Goal: Task Accomplishment & Management: Complete application form

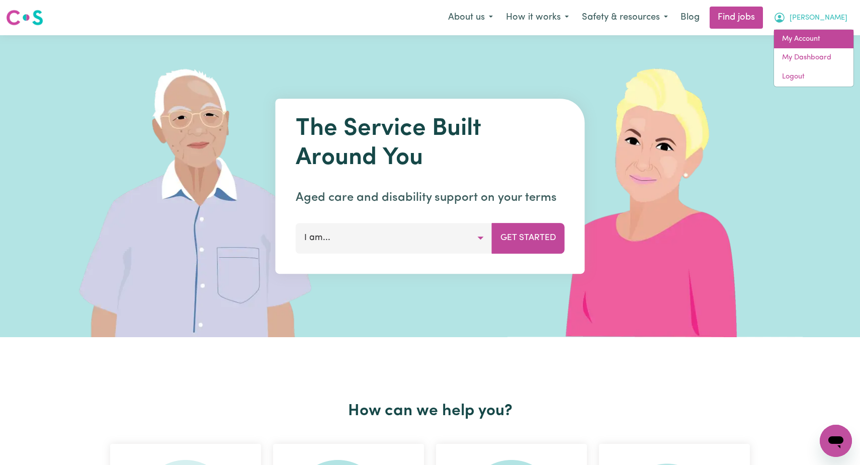
click at [813, 38] on link "My Account" at bounding box center [813, 39] width 79 height 19
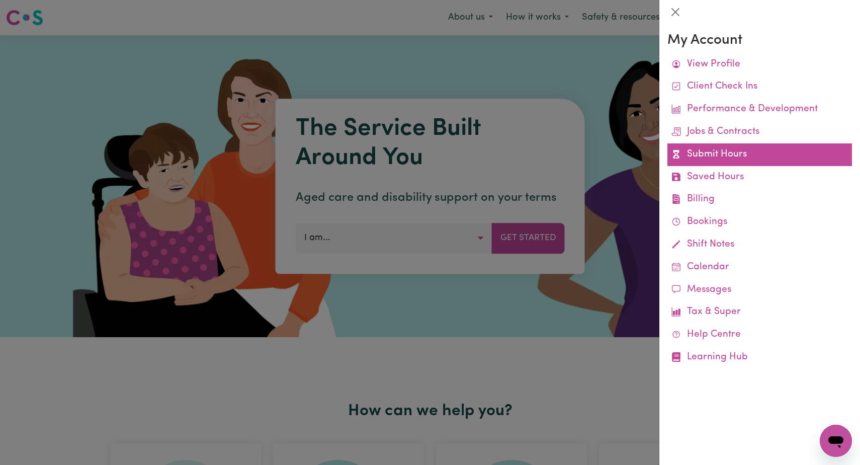
click at [713, 149] on link "Submit Hours" at bounding box center [759, 154] width 185 height 23
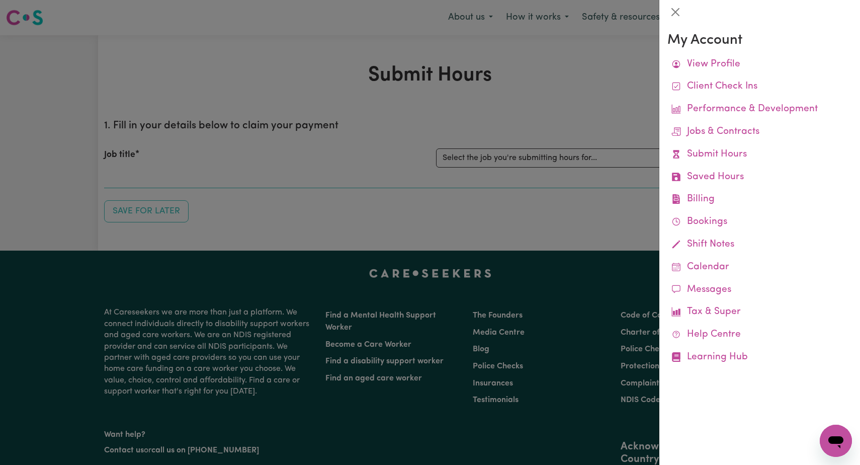
click at [625, 156] on div at bounding box center [430, 232] width 860 height 465
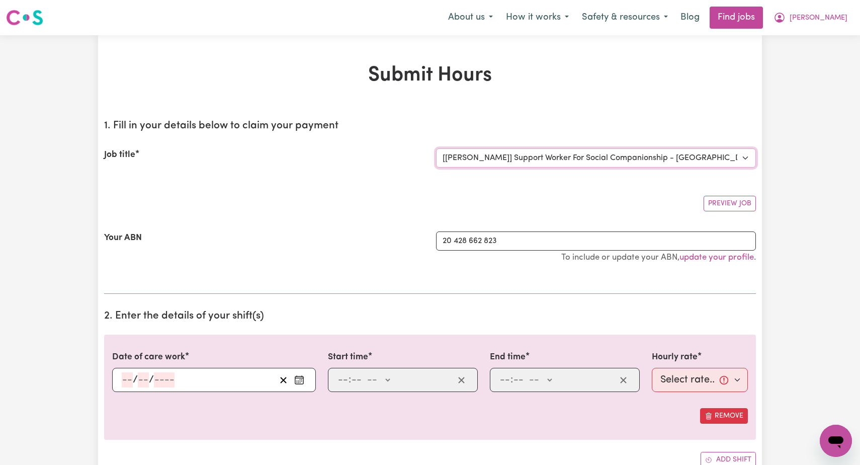
select select "0"
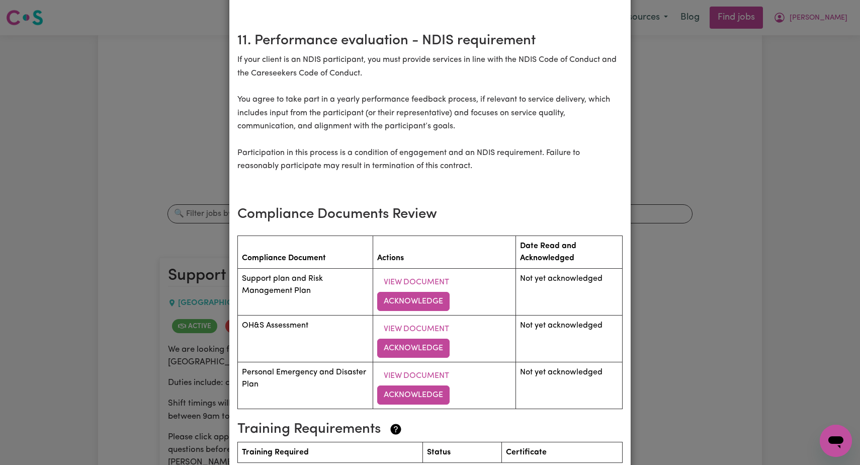
scroll to position [1217, 0]
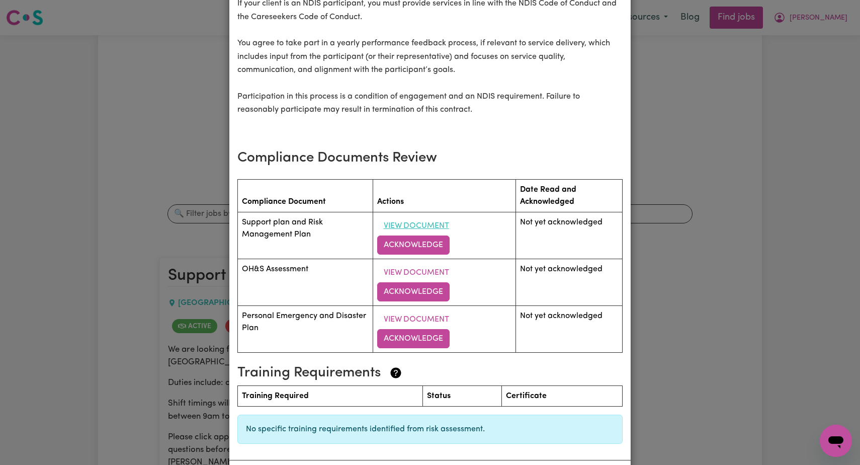
click at [427, 235] on button "View Document" at bounding box center [416, 225] width 78 height 19
click at [417, 254] on button "Acknowledge" at bounding box center [413, 244] width 72 height 19
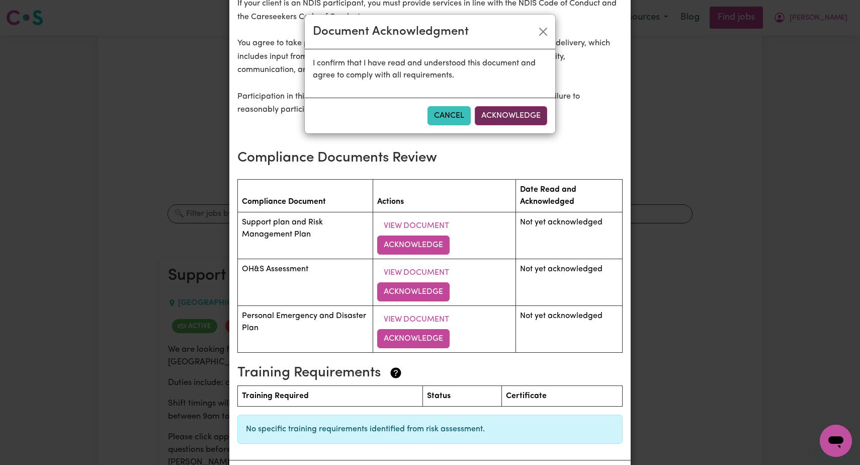
click at [507, 116] on button "Acknowledge" at bounding box center [511, 115] width 72 height 19
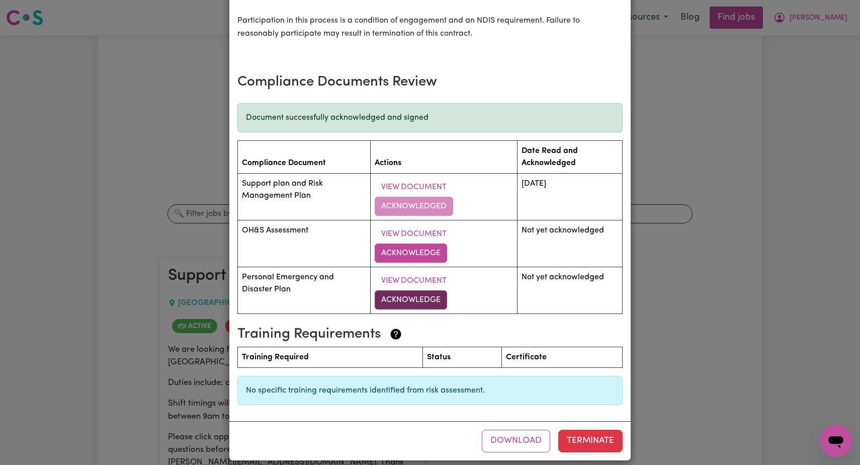
scroll to position [1287, 0]
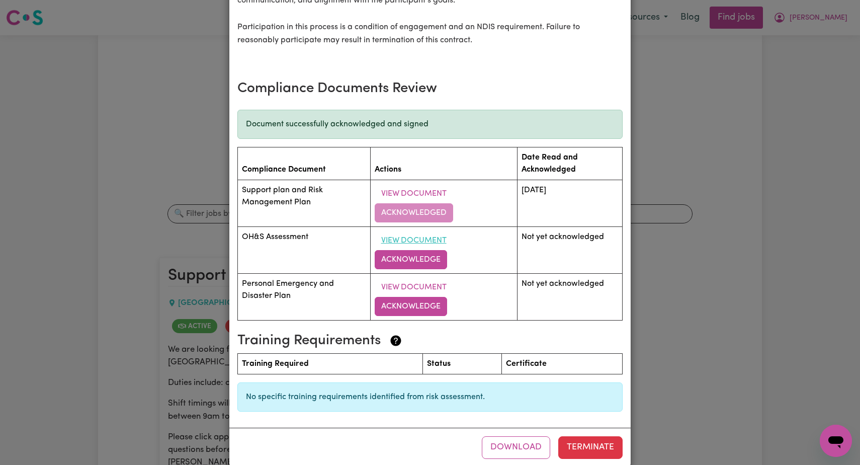
click at [417, 250] on button "View Document" at bounding box center [414, 240] width 78 height 19
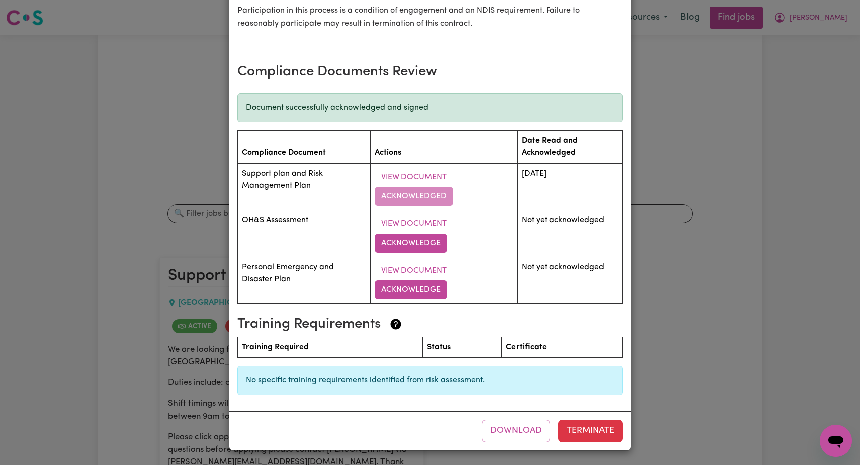
scroll to position [1330, 0]
click at [415, 244] on button "Acknowledge" at bounding box center [411, 242] width 72 height 19
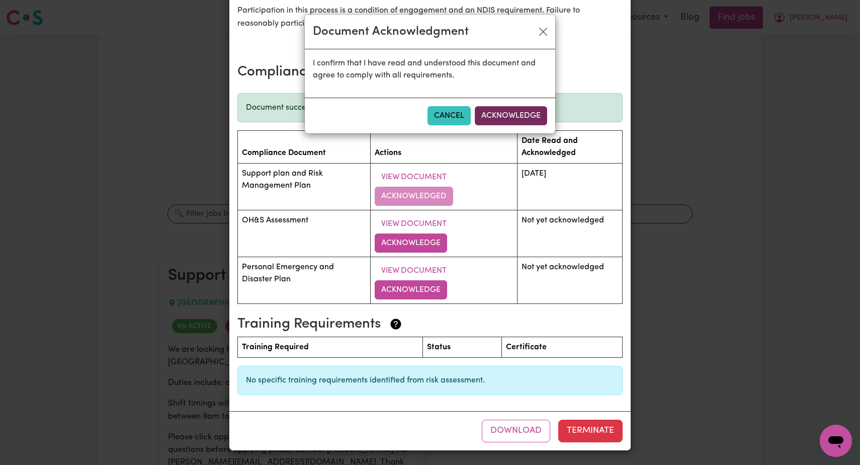
click at [509, 115] on button "Acknowledge" at bounding box center [511, 115] width 72 height 19
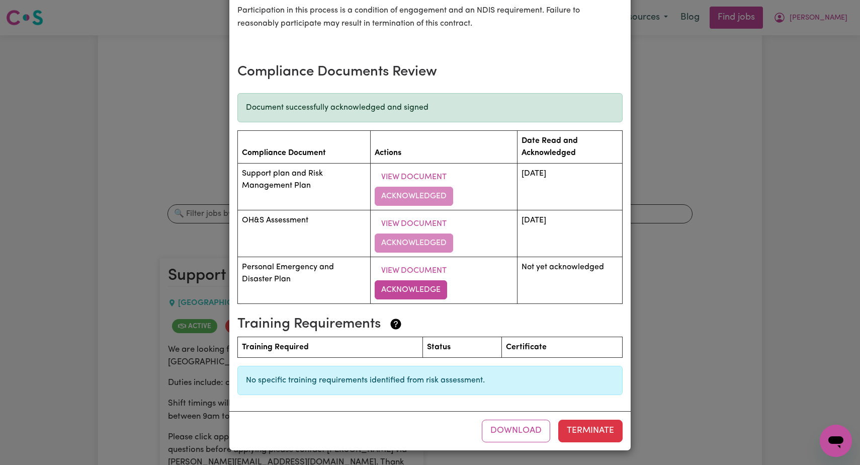
scroll to position [1331, 0]
click at [418, 269] on button "View Document" at bounding box center [414, 270] width 78 height 19
click at [417, 290] on button "Acknowledge" at bounding box center [411, 289] width 72 height 19
click at [417, 291] on button "Acknowledge" at bounding box center [411, 289] width 72 height 19
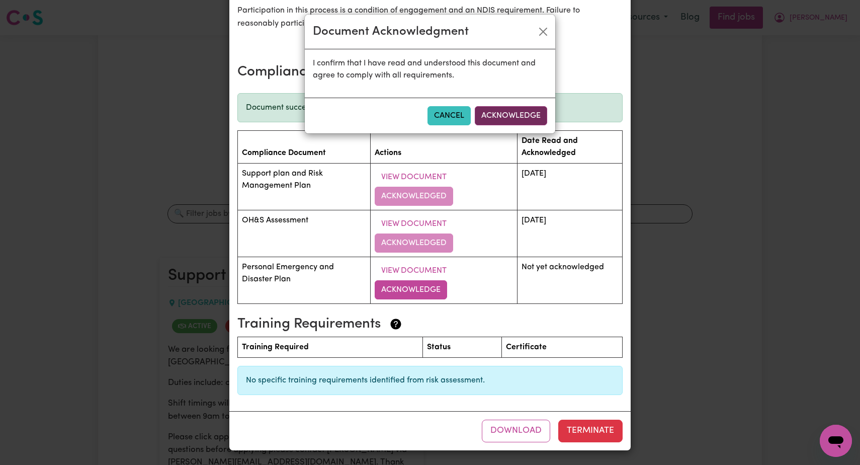
click at [516, 109] on button "Acknowledge" at bounding box center [511, 115] width 72 height 19
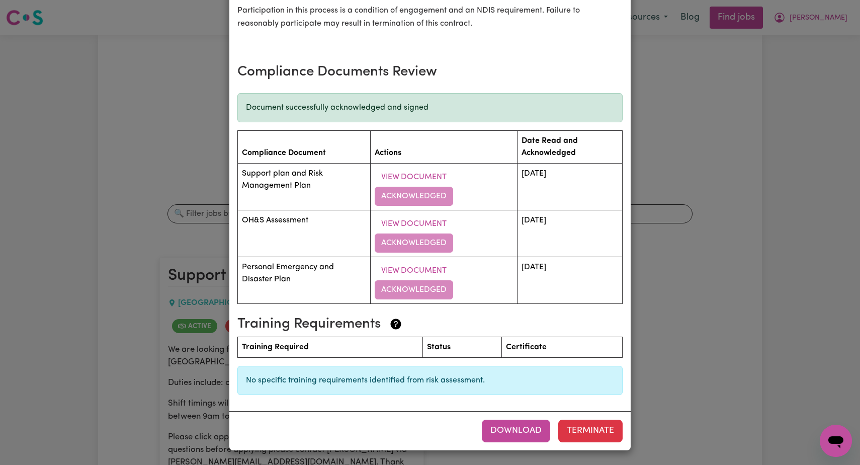
click at [516, 429] on button "Download" at bounding box center [516, 430] width 68 height 22
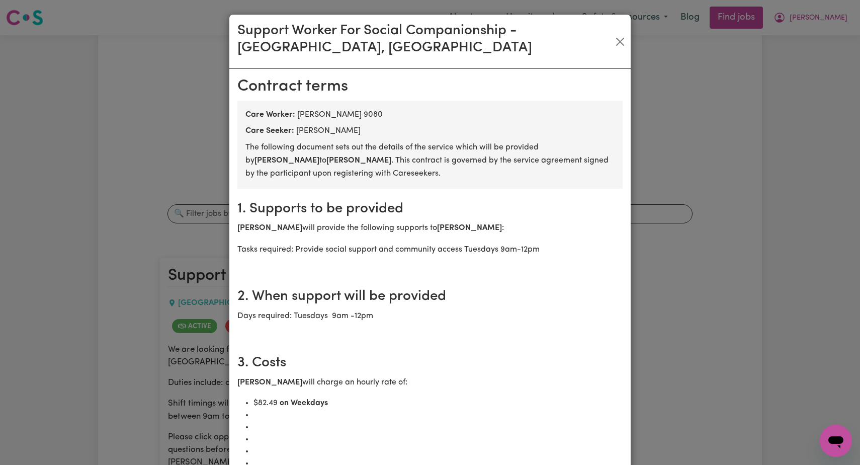
scroll to position [0, 0]
click at [622, 42] on button "Close" at bounding box center [620, 42] width 13 height 16
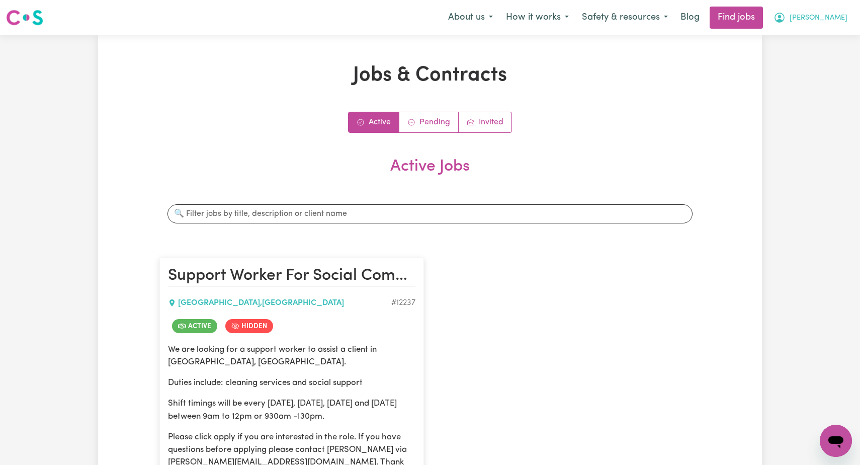
click at [834, 17] on span "[PERSON_NAME]" at bounding box center [819, 18] width 58 height 11
click at [809, 38] on link "My Account" at bounding box center [813, 39] width 79 height 19
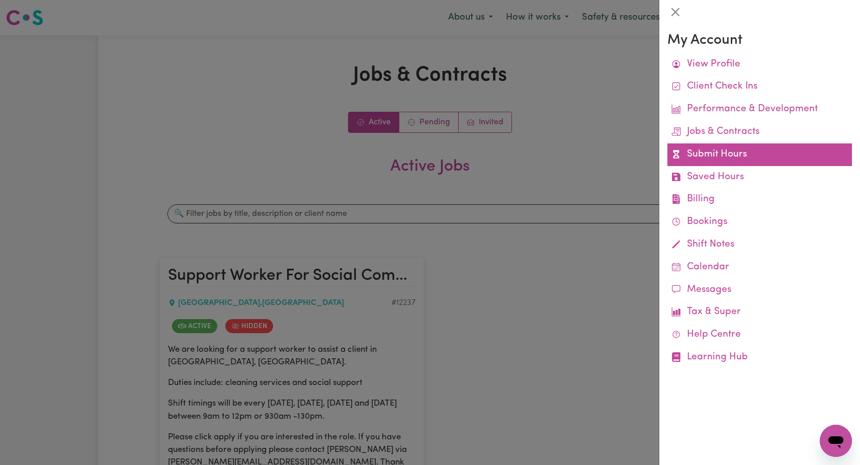
click at [727, 151] on link "Submit Hours" at bounding box center [759, 154] width 185 height 23
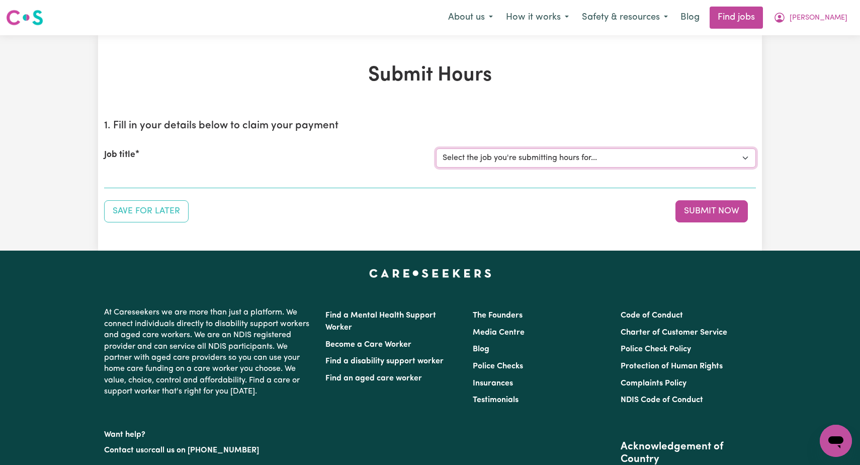
select select "12237"
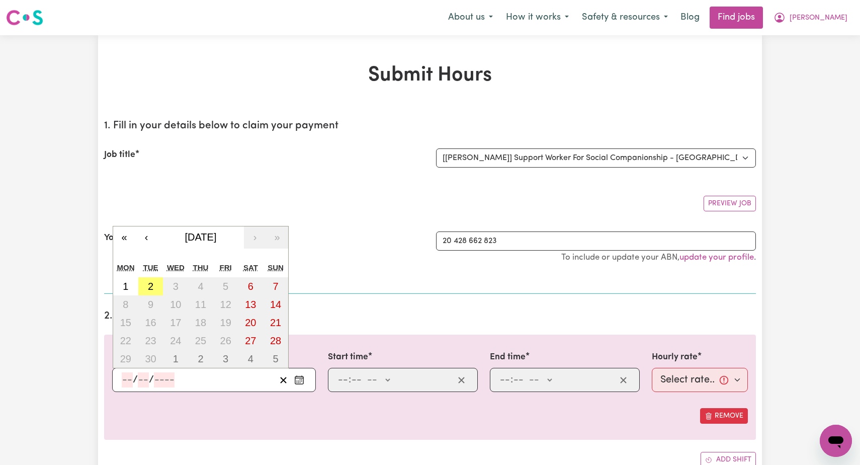
click at [128, 377] on input "number" at bounding box center [127, 379] width 11 height 15
click at [151, 285] on abbr "2" at bounding box center [151, 286] width 6 height 11
type input "[DATE]"
type input "2"
type input "9"
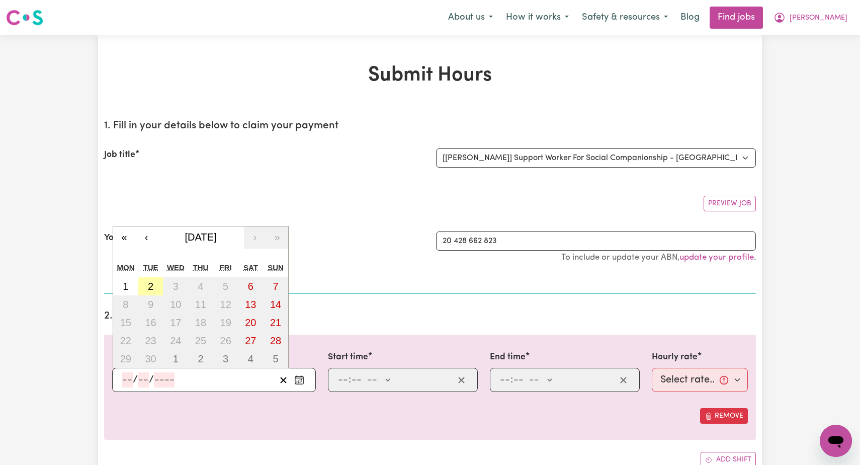
type input "2025"
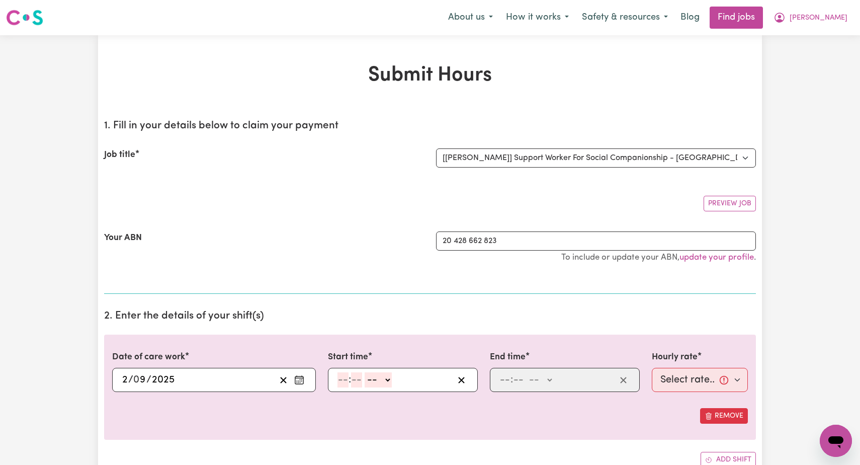
click at [343, 376] on input "number" at bounding box center [342, 379] width 11 height 15
type input "9"
type input "00"
select select "am"
type input "09:00"
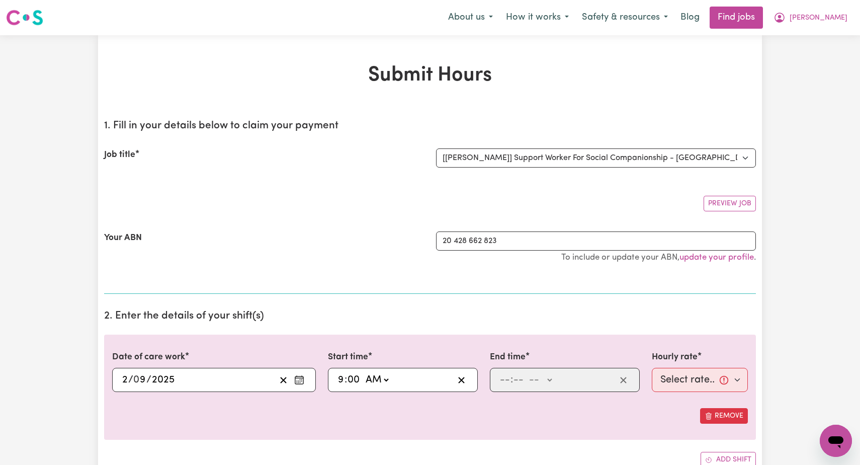
type input "0"
click at [503, 380] on input "number" at bounding box center [504, 379] width 11 height 15
type input "12"
type input "00"
select select "pm"
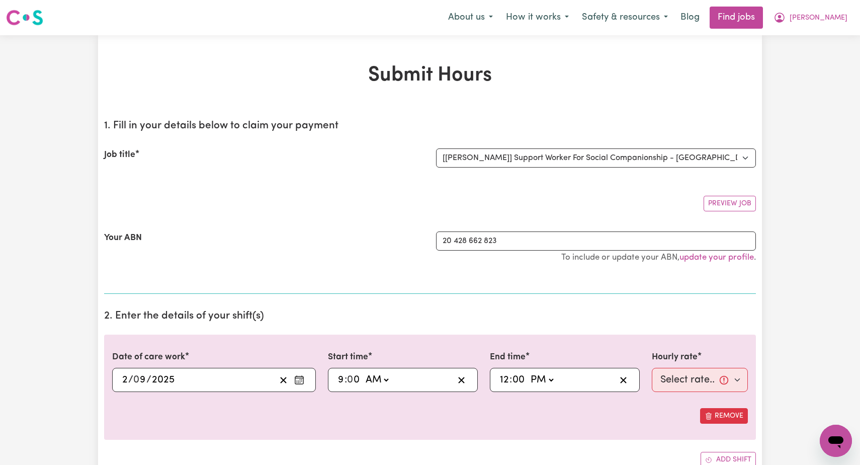
type input "12:00"
type input "0"
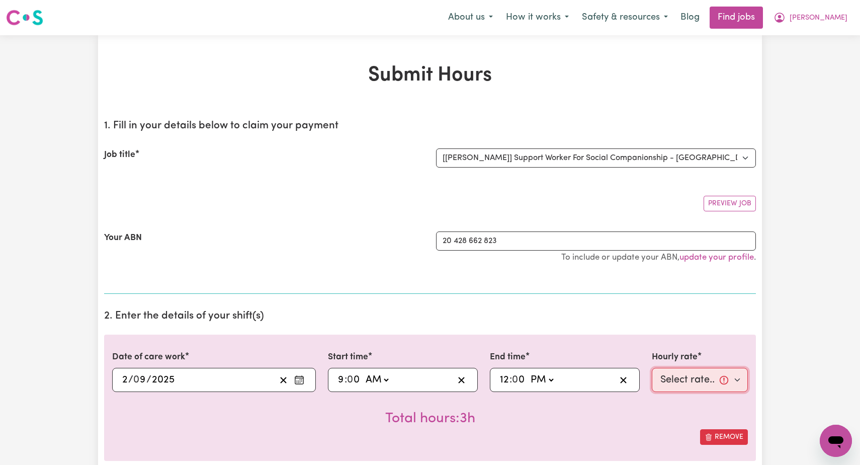
select select "82.49-Weekday"
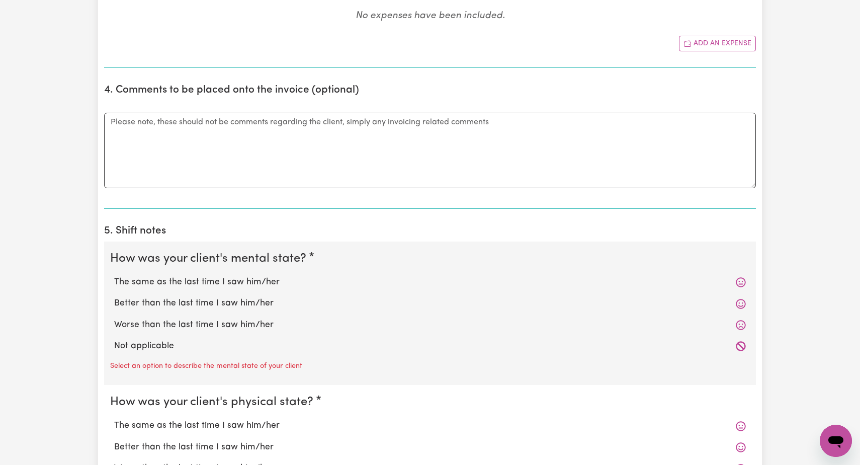
scroll to position [540, 0]
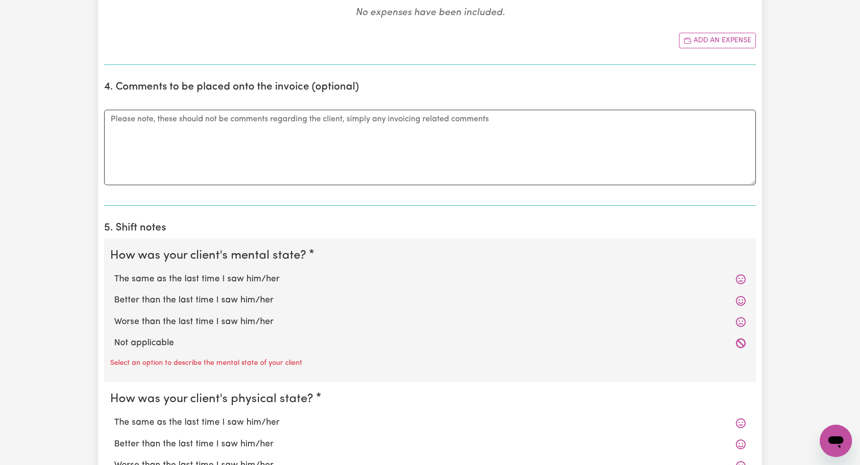
click at [229, 315] on label "Worse than the last time I saw him/her" at bounding box center [430, 321] width 632 height 13
click at [114, 315] on input "Worse than the last time I saw him/her" at bounding box center [114, 315] width 1 height 1
radio input "true"
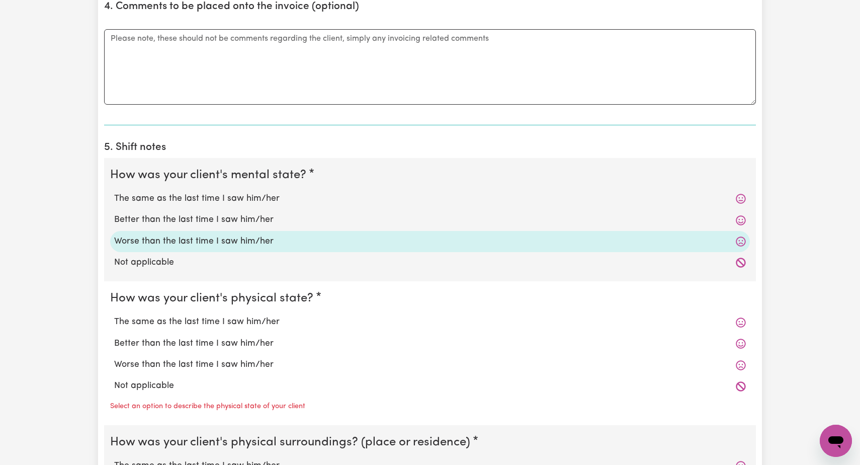
scroll to position [623, 0]
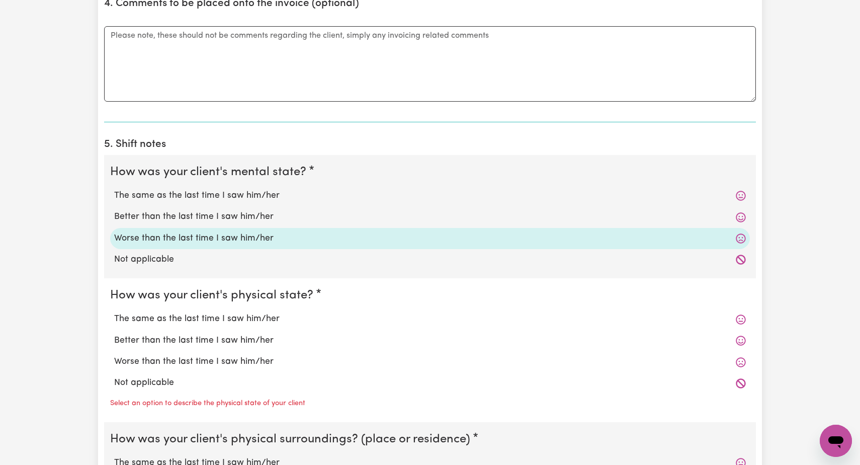
click at [236, 357] on label "Worse than the last time I saw him/her" at bounding box center [430, 361] width 632 height 13
click at [114, 355] on input "Worse than the last time I saw him/her" at bounding box center [114, 355] width 1 height 1
radio input "true"
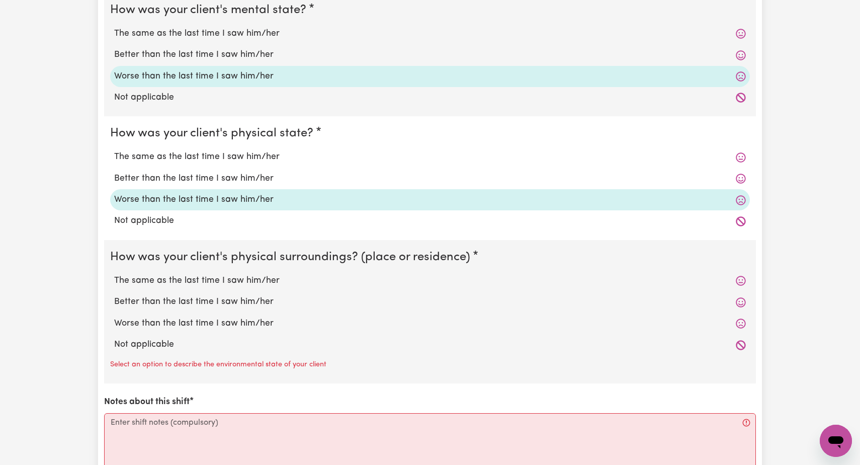
scroll to position [787, 0]
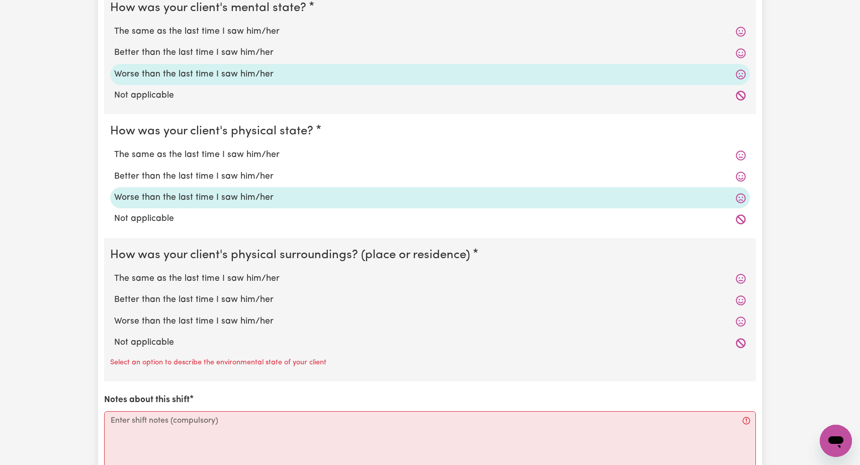
click at [245, 315] on label "Worse than the last time I saw him/her" at bounding box center [430, 321] width 632 height 13
click at [114, 314] on input "Worse than the last time I saw him/her" at bounding box center [114, 314] width 1 height 1
radio input "true"
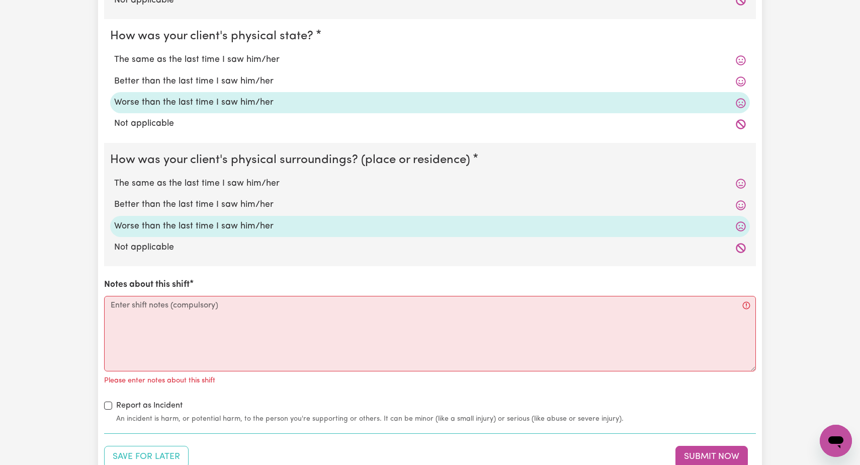
scroll to position [902, 0]
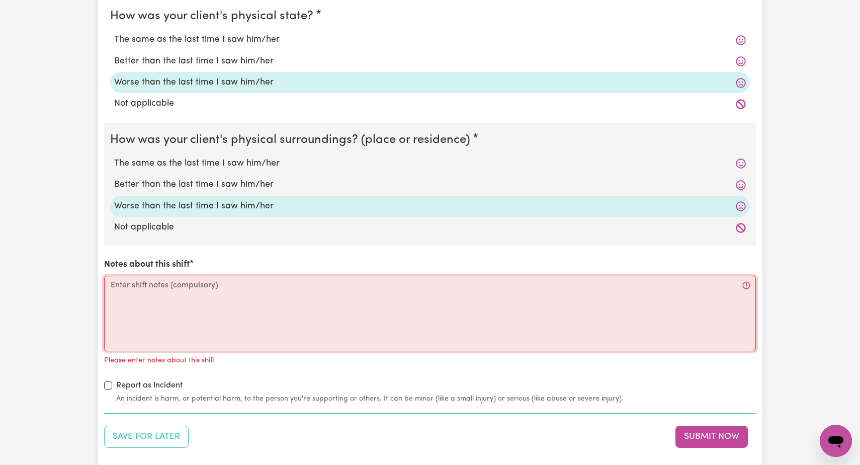
click at [110, 280] on textarea "Notes about this shift" at bounding box center [430, 313] width 652 height 75
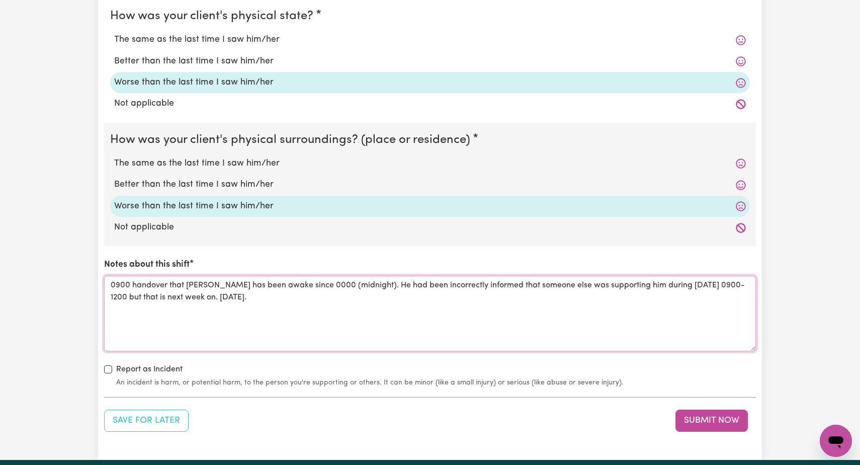
click at [642, 279] on textarea "0900 handover that [PERSON_NAME] has been awake since 0000 (midnight). He had b…" at bounding box center [430, 313] width 652 height 75
click at [699, 280] on textarea "0900 handover that [PERSON_NAME] has been awake since 0000 (midnight). He had b…" at bounding box center [430, 313] width 652 height 75
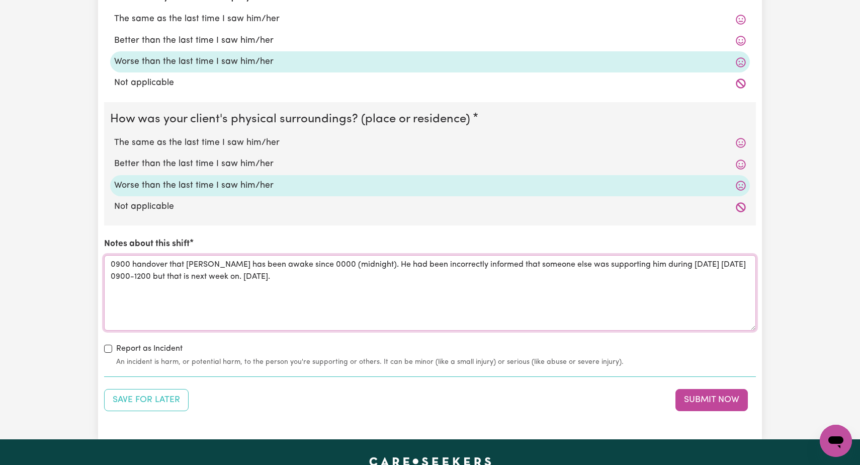
scroll to position [924, 0]
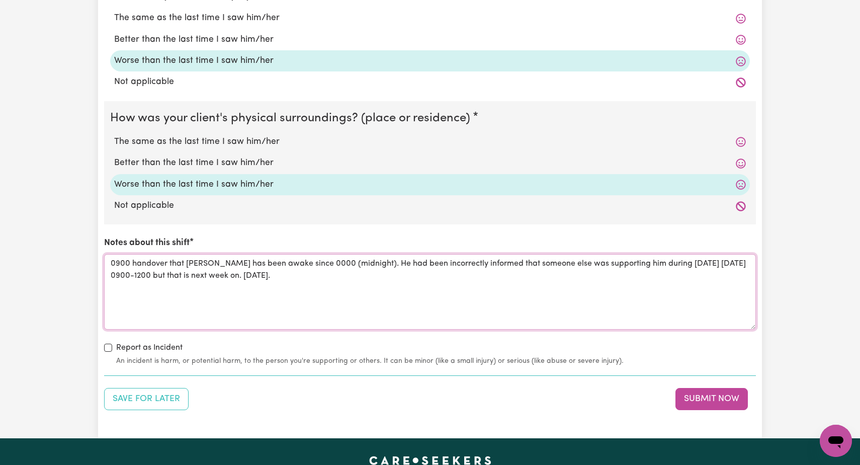
click at [240, 272] on textarea "0900 handover that [PERSON_NAME] has been awake since 0000 (midnight). He had b…" at bounding box center [430, 291] width 652 height 75
click at [279, 269] on textarea "0900 handover that [PERSON_NAME] has been awake since 0000 (midnight). He had b…" at bounding box center [430, 291] width 652 height 75
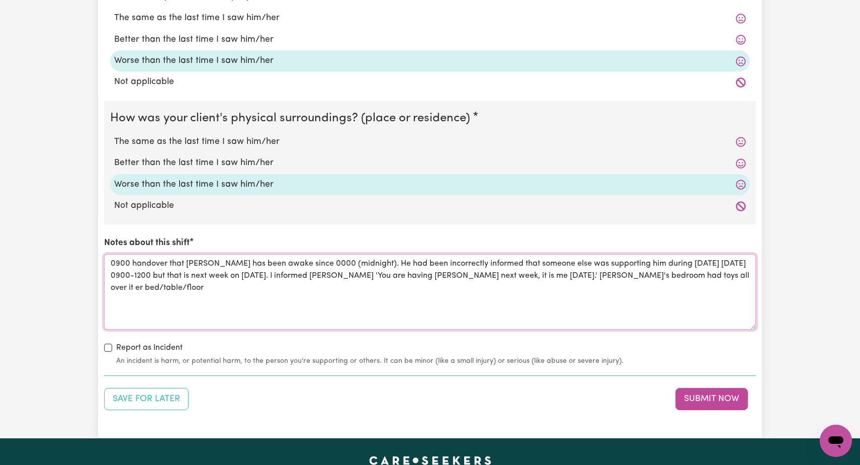
click at [641, 270] on textarea "0900 handover that [PERSON_NAME] has been awake since 0000 (midnight). He had b…" at bounding box center [430, 291] width 652 height 75
click at [700, 271] on textarea "0900 handover that [PERSON_NAME] has been awake since 0000 (midnight). He had b…" at bounding box center [430, 291] width 652 height 75
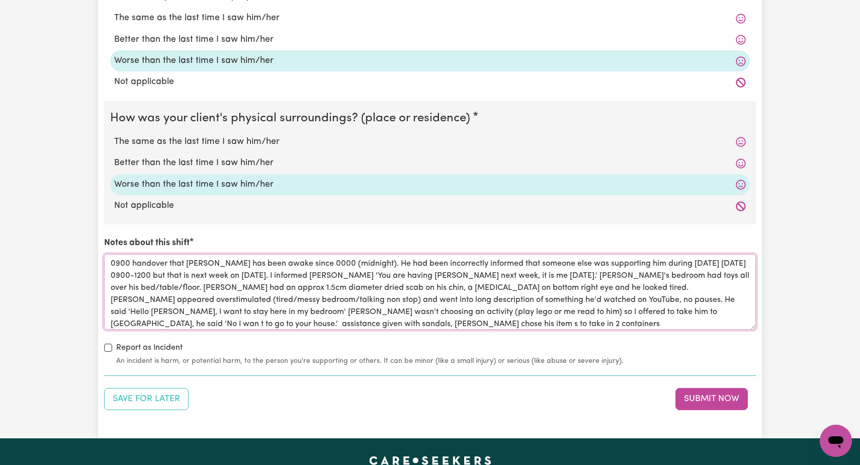
click at [688, 309] on textarea "0900 handover that [PERSON_NAME] has been awake since 0000 (midnight). He had b…" at bounding box center [430, 291] width 652 height 75
click at [151, 320] on textarea "0900 handover that [PERSON_NAME] has been awake since 0000 (midnight). He had b…" at bounding box center [430, 291] width 652 height 75
click at [536, 316] on textarea "0900 handover that [PERSON_NAME] has been awake since 0000 (midnight). He had b…" at bounding box center [430, 291] width 652 height 75
click at [601, 317] on textarea "0900 handover that [PERSON_NAME] has been awake since 0000 (midnight). He had b…" at bounding box center [430, 291] width 652 height 75
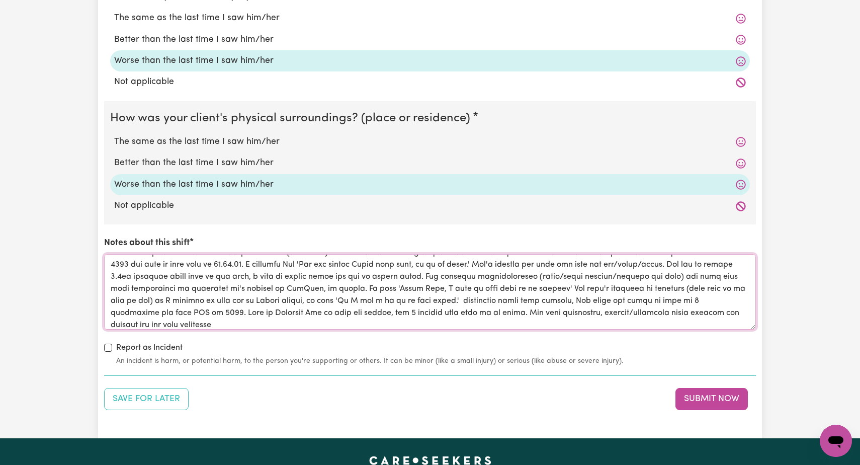
click at [154, 320] on textarea "Notes about this shift" at bounding box center [430, 291] width 652 height 75
click at [221, 319] on textarea "Notes about this shift" at bounding box center [430, 291] width 652 height 75
click at [582, 308] on textarea "Notes about this shift" at bounding box center [430, 291] width 652 height 75
click at [584, 311] on textarea "Notes about this shift" at bounding box center [430, 291] width 652 height 75
click at [584, 309] on textarea "Notes about this shift" at bounding box center [430, 291] width 652 height 75
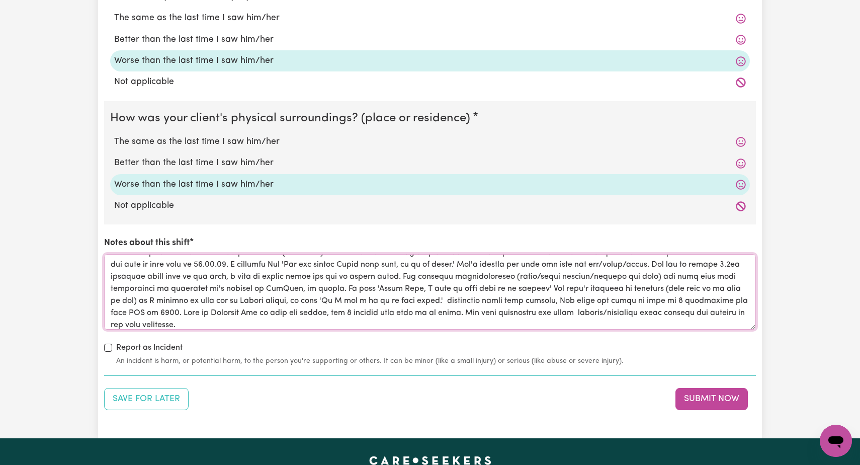
click at [246, 318] on textarea "Notes about this shift" at bounding box center [430, 291] width 652 height 75
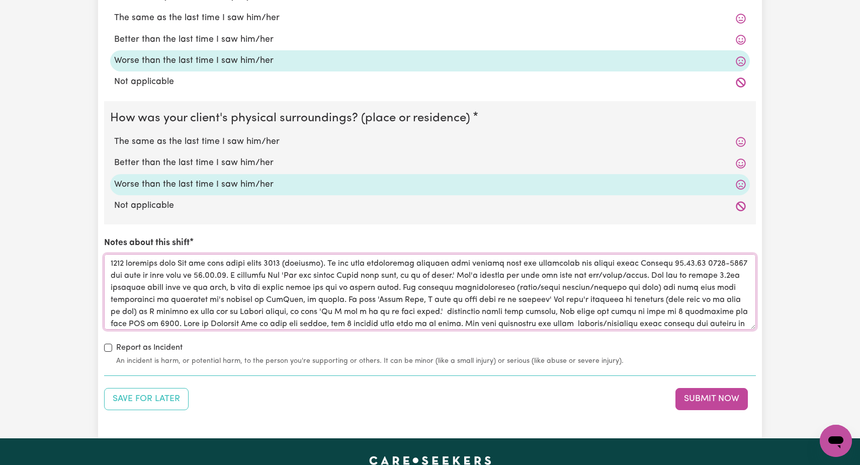
click at [329, 304] on textarea "Notes about this shift" at bounding box center [430, 291] width 652 height 75
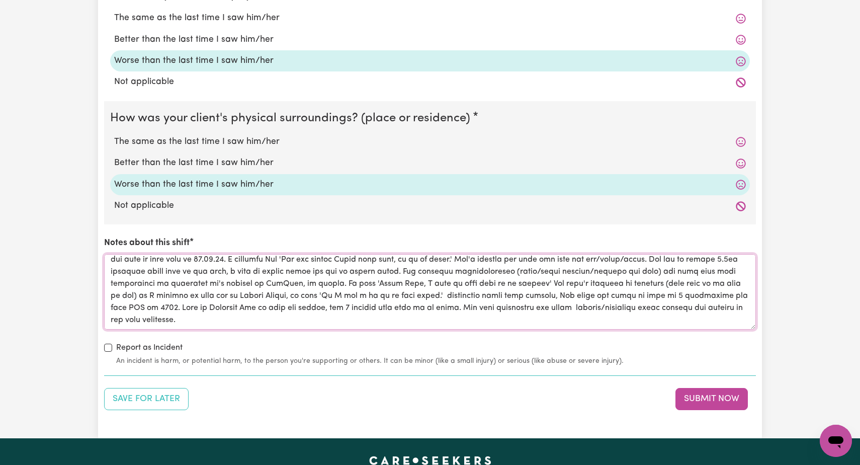
scroll to position [16, 0]
click at [244, 314] on textarea "Notes about this shift" at bounding box center [430, 291] width 652 height 75
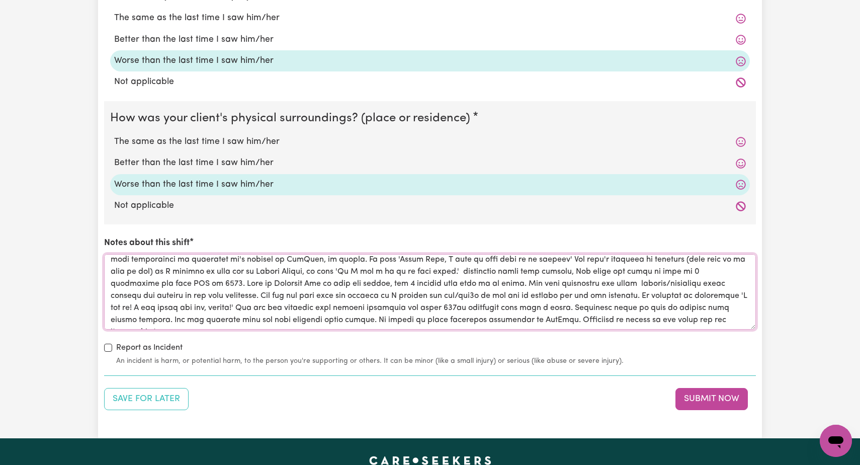
scroll to position [47, 0]
click at [742, 308] on textarea "Notes about this shift" at bounding box center [430, 291] width 652 height 75
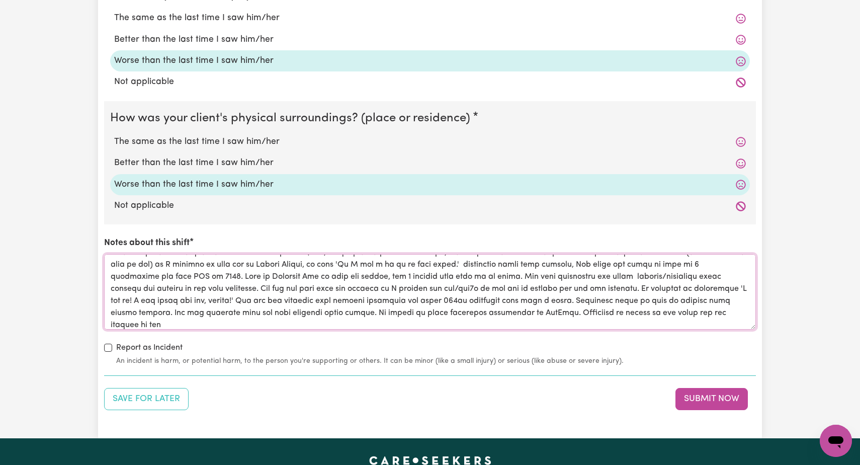
scroll to position [40, 0]
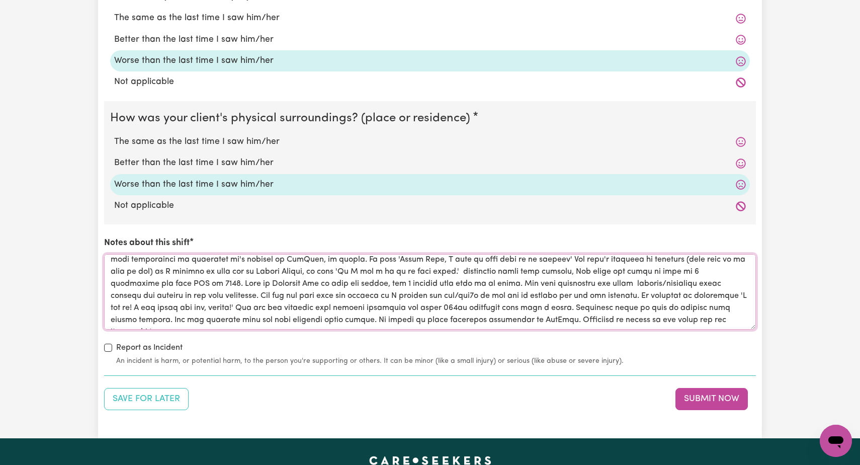
click at [750, 313] on textarea "Notes about this shift" at bounding box center [430, 291] width 652 height 75
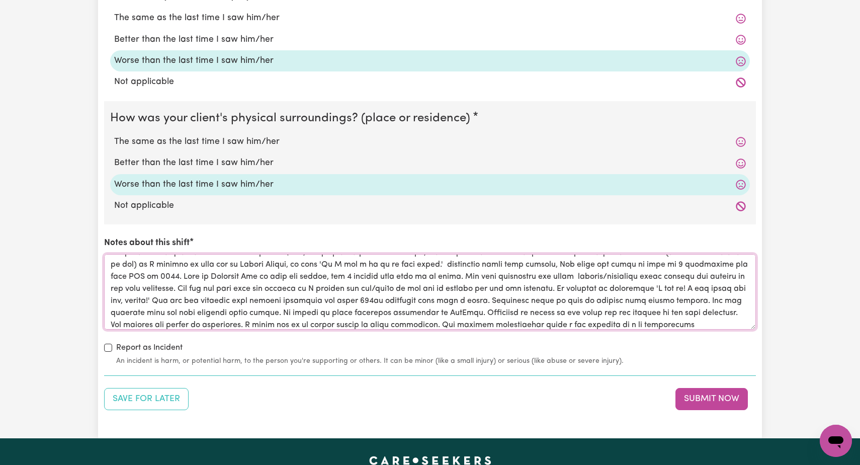
scroll to position [64, 0]
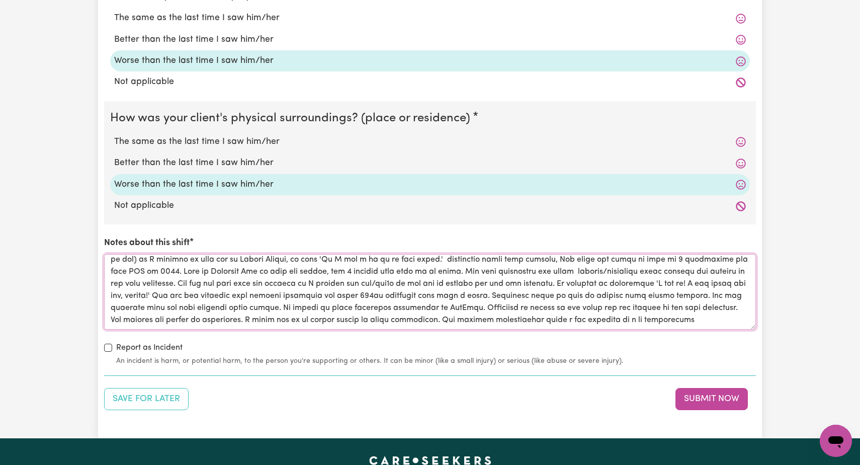
click at [689, 303] on textarea "Notes about this shift" at bounding box center [430, 291] width 652 height 75
click at [752, 312] on textarea "Notes about this shift" at bounding box center [430, 291] width 652 height 75
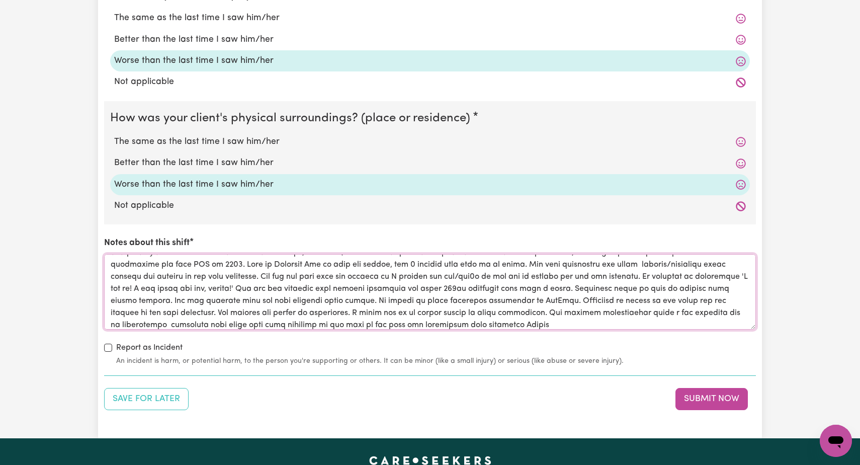
click at [454, 316] on textarea "Notes about this shift" at bounding box center [430, 291] width 652 height 75
click at [483, 319] on textarea "Notes about this shift" at bounding box center [430, 291] width 652 height 75
click at [457, 318] on textarea "Notes about this shift" at bounding box center [430, 291] width 652 height 75
click at [586, 318] on textarea "Notes about this shift" at bounding box center [430, 291] width 652 height 75
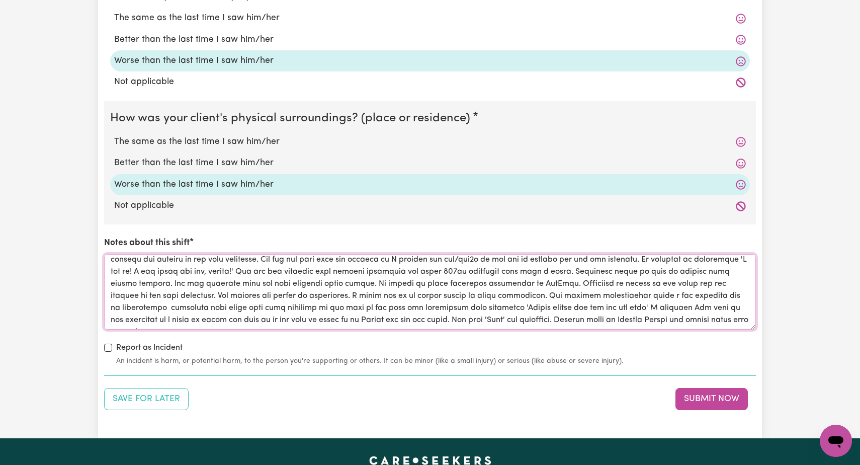
scroll to position [83, 0]
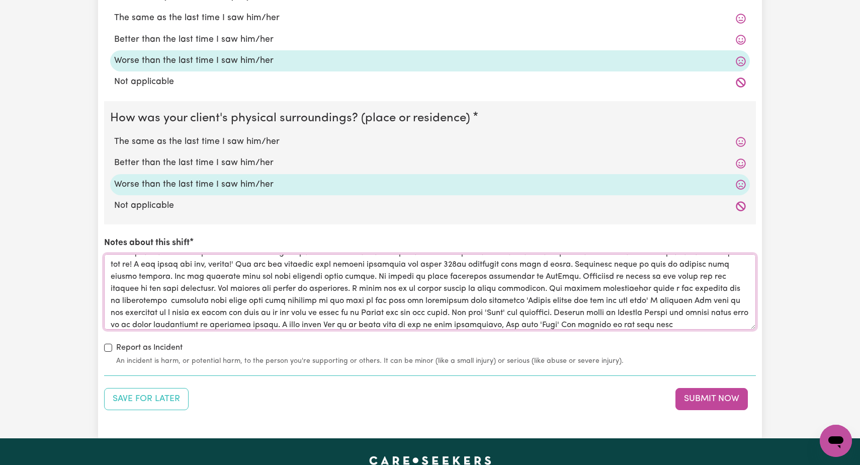
click at [586, 318] on textarea "Notes about this shift" at bounding box center [430, 291] width 652 height 75
click at [646, 315] on textarea "Notes about this shift" at bounding box center [430, 291] width 652 height 75
click at [352, 258] on textarea "Notes about this shift" at bounding box center [430, 291] width 652 height 75
click at [164, 271] on textarea "Notes about this shift" at bounding box center [430, 291] width 652 height 75
click at [283, 271] on textarea "Notes about this shift" at bounding box center [430, 291] width 652 height 75
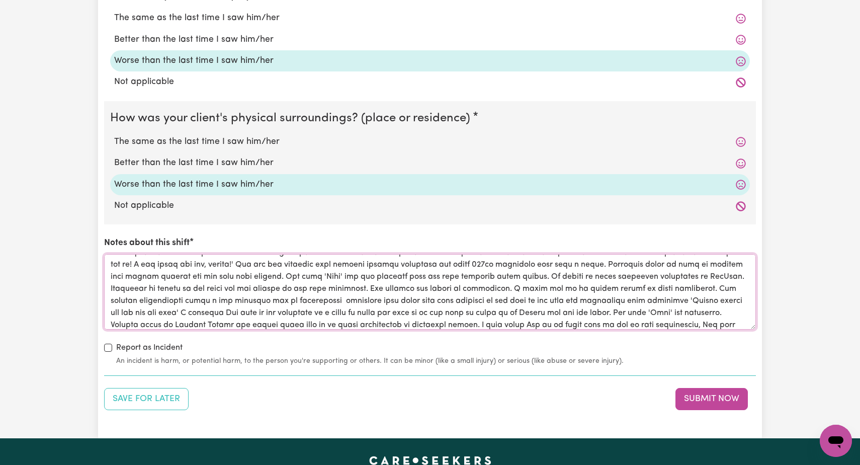
click at [332, 284] on textarea "Notes about this shift" at bounding box center [430, 291] width 652 height 75
click at [383, 285] on textarea "Notes about this shift" at bounding box center [430, 291] width 652 height 75
click at [640, 293] on textarea "Notes about this shift" at bounding box center [430, 291] width 652 height 75
click at [703, 307] on textarea "Notes about this shift" at bounding box center [430, 291] width 652 height 75
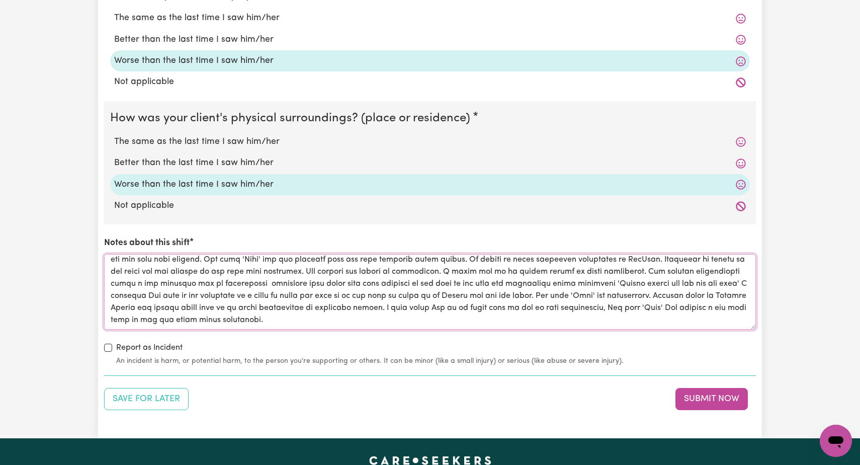
scroll to position [101, 0]
click at [437, 312] on textarea "Notes about this shift" at bounding box center [430, 291] width 652 height 75
click at [528, 313] on textarea "Notes about this shift" at bounding box center [430, 291] width 652 height 75
click at [568, 313] on textarea "Notes about this shift" at bounding box center [430, 291] width 652 height 75
click at [610, 314] on textarea "Notes about this shift" at bounding box center [430, 291] width 652 height 75
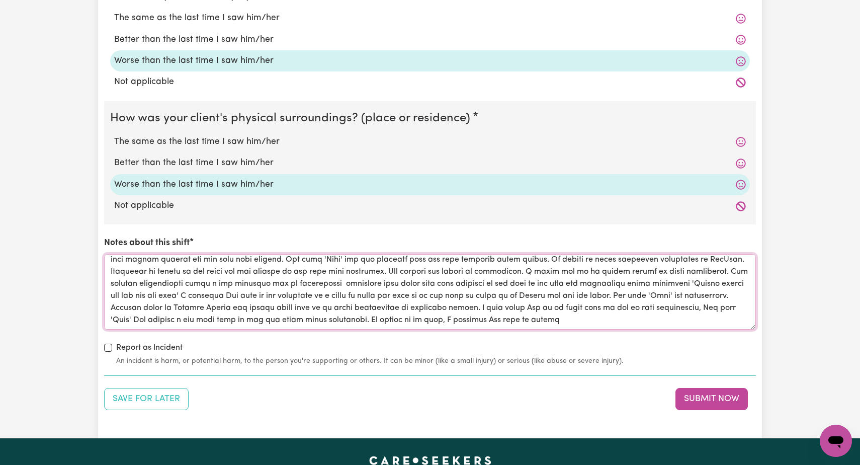
click at [634, 314] on textarea "Notes about this shift" at bounding box center [430, 291] width 652 height 75
click at [714, 315] on textarea "Notes about this shift" at bounding box center [430, 291] width 652 height 75
click at [693, 313] on textarea "Notes about this shift" at bounding box center [430, 291] width 652 height 75
click at [695, 314] on textarea "Notes about this shift" at bounding box center [430, 291] width 652 height 75
click at [746, 313] on textarea "Notes about this shift" at bounding box center [430, 291] width 652 height 75
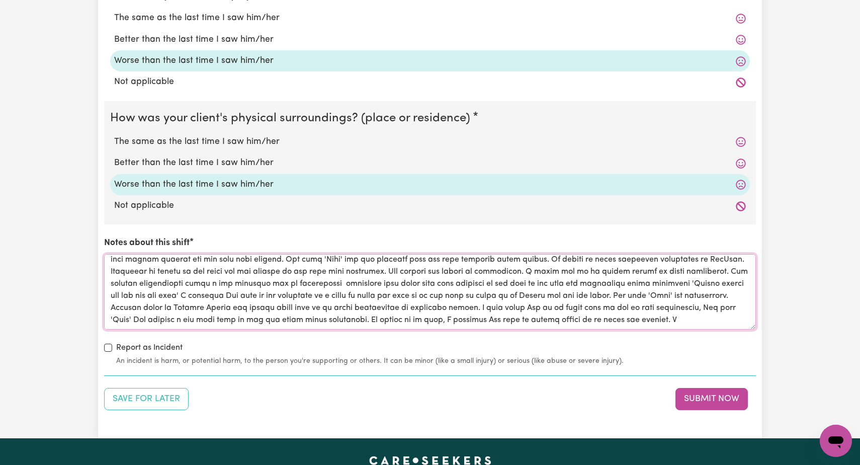
scroll to position [108, 0]
click at [145, 319] on textarea "Notes about this shift" at bounding box center [430, 291] width 652 height 75
click at [168, 319] on textarea "Notes about this shift" at bounding box center [430, 291] width 652 height 75
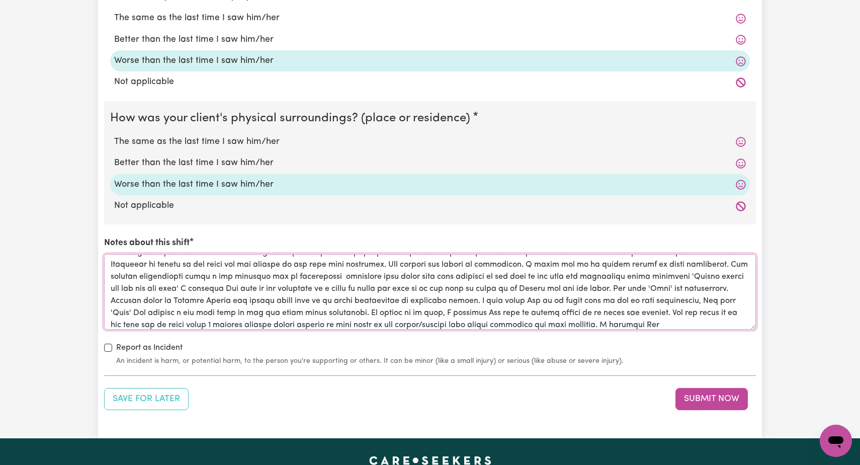
scroll to position [125, 0]
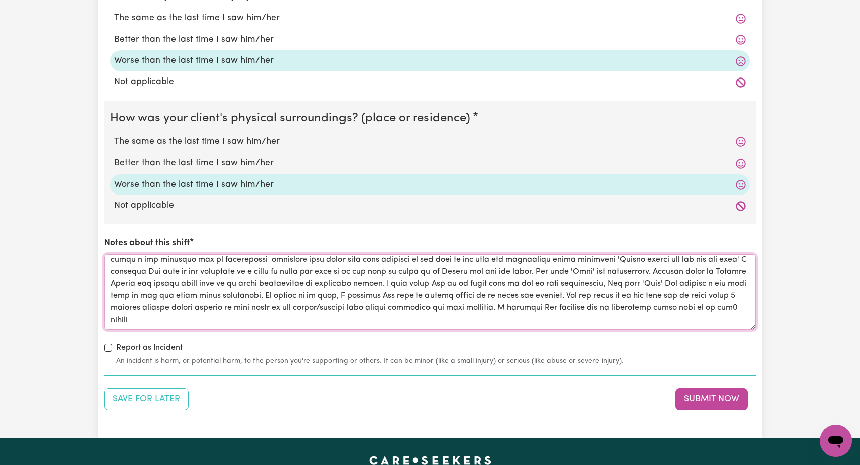
click at [312, 313] on textarea "Notes about this shift" at bounding box center [430, 291] width 652 height 75
click at [332, 313] on textarea "Notes about this shift" at bounding box center [430, 291] width 652 height 75
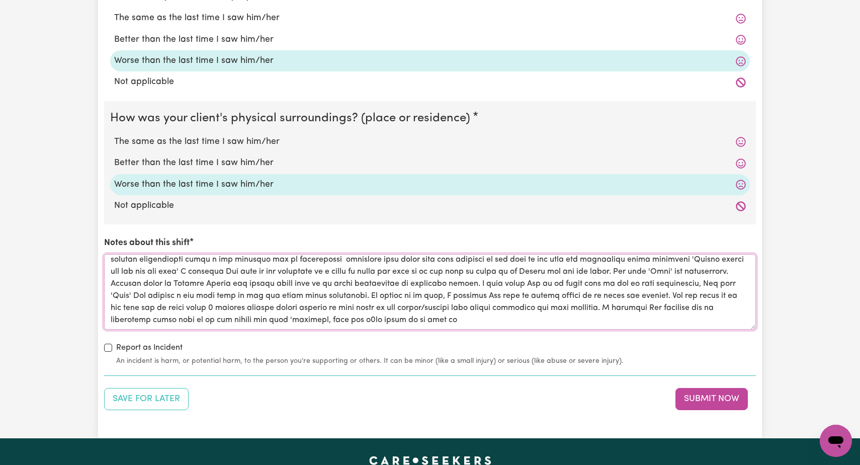
click at [450, 312] on textarea "Notes about this shift" at bounding box center [430, 291] width 652 height 75
click at [534, 313] on textarea "Notes about this shift" at bounding box center [430, 291] width 652 height 75
click at [702, 302] on textarea "Notes about this shift" at bounding box center [430, 291] width 652 height 75
click at [708, 303] on textarea "Notes about this shift" at bounding box center [430, 291] width 652 height 75
click at [384, 313] on textarea "Notes about this shift" at bounding box center [430, 291] width 652 height 75
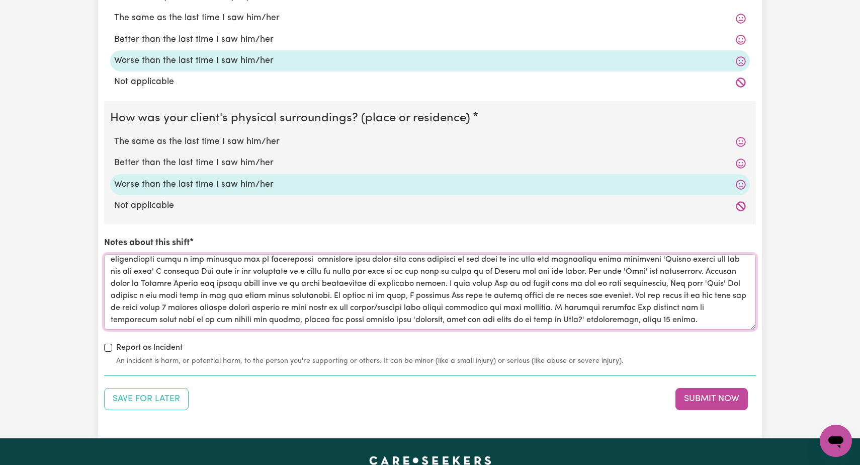
click at [424, 300] on textarea "Notes about this shift" at bounding box center [430, 291] width 652 height 75
click at [141, 315] on textarea "Notes about this shift" at bounding box center [430, 291] width 652 height 75
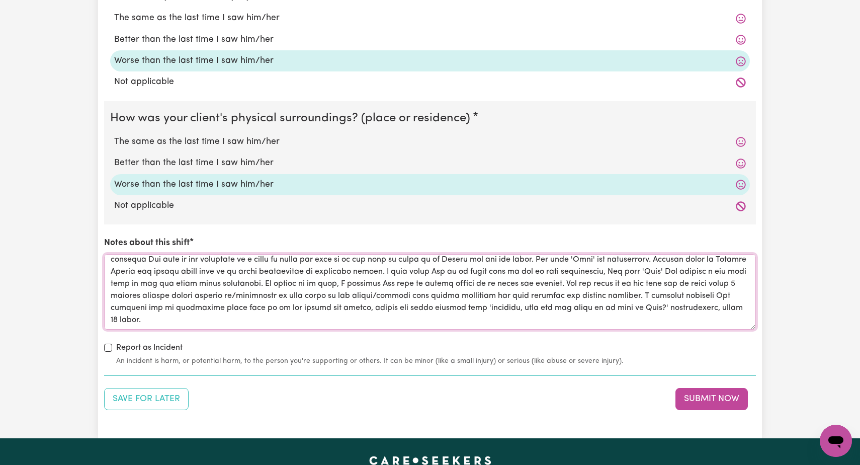
scroll to position [137, 0]
click at [362, 312] on textarea "Notes about this shift" at bounding box center [430, 291] width 652 height 75
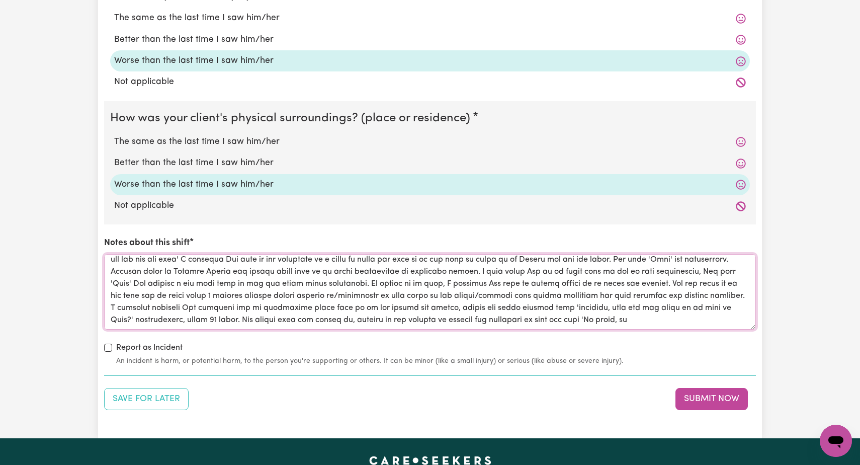
scroll to position [144, 0]
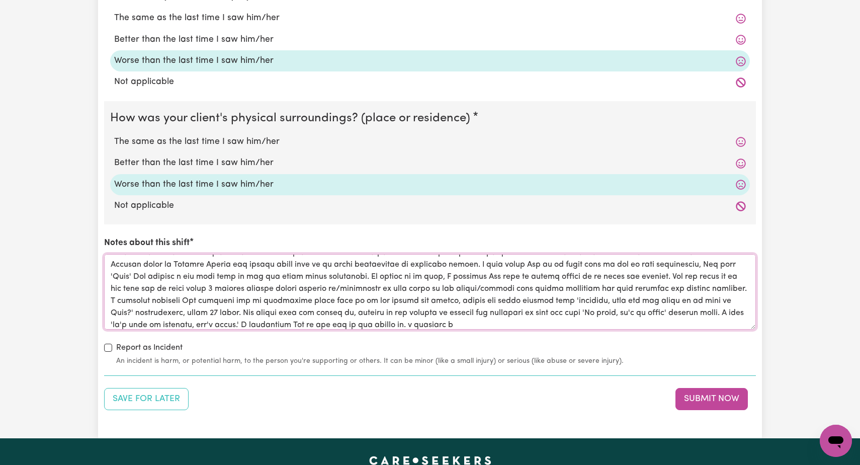
click at [510, 320] on textarea "Notes about this shift" at bounding box center [430, 291] width 652 height 75
click at [558, 317] on textarea "Notes about this shift" at bounding box center [430, 291] width 652 height 75
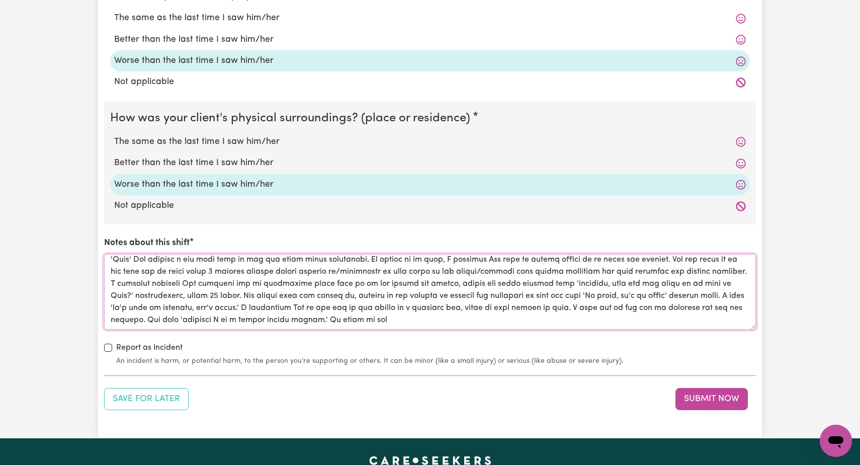
click at [453, 314] on textarea "Notes about this shift" at bounding box center [430, 291] width 652 height 75
click at [492, 314] on textarea "Notes about this shift" at bounding box center [430, 291] width 652 height 75
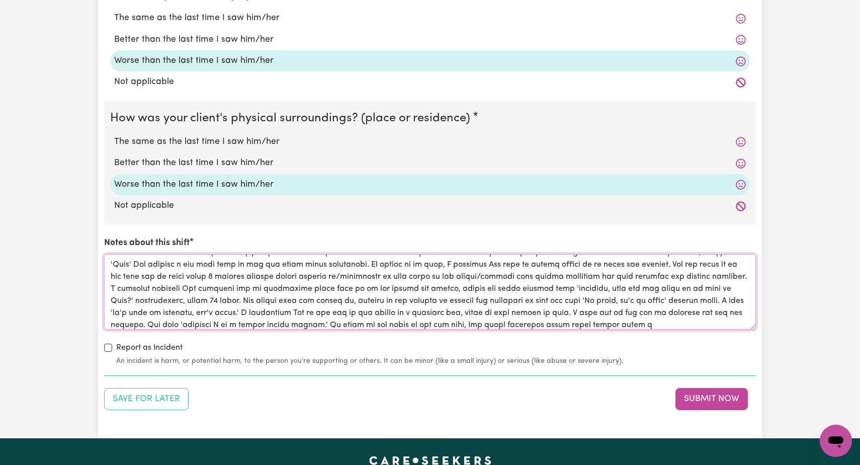
scroll to position [173, 0]
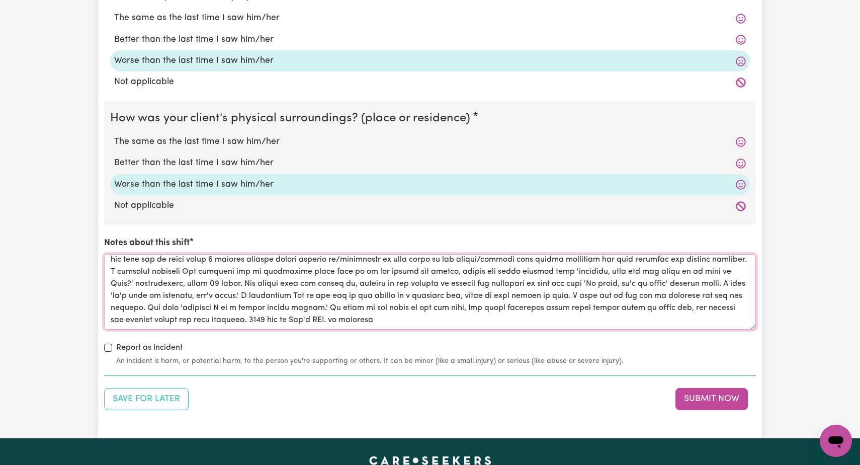
click at [425, 316] on textarea "Notes about this shift" at bounding box center [430, 291] width 652 height 75
click at [469, 315] on textarea "Notes about this shift" at bounding box center [430, 291] width 652 height 75
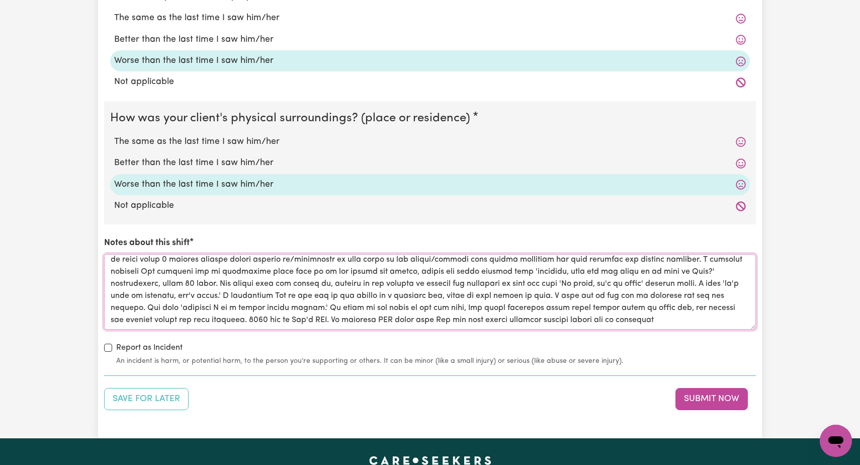
scroll to position [180, 0]
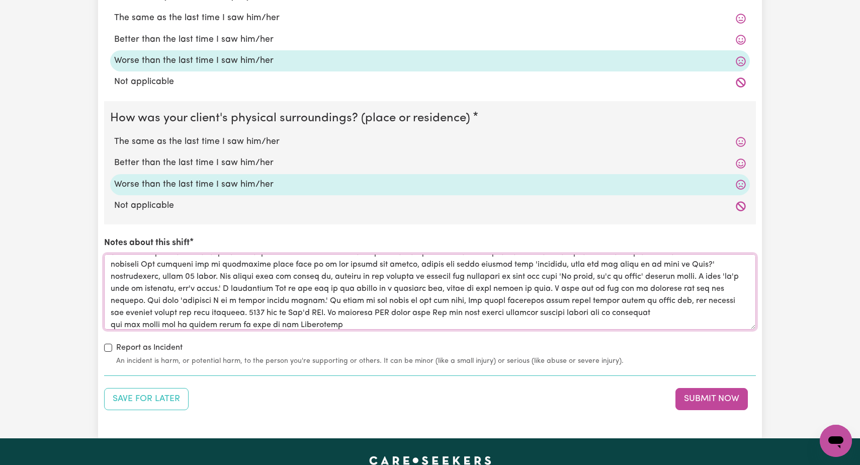
click at [263, 318] on textarea "Notes about this shift" at bounding box center [430, 291] width 652 height 75
click at [315, 321] on textarea "Notes about this shift" at bounding box center [430, 291] width 652 height 75
click at [343, 318] on textarea "Notes about this shift" at bounding box center [430, 291] width 652 height 75
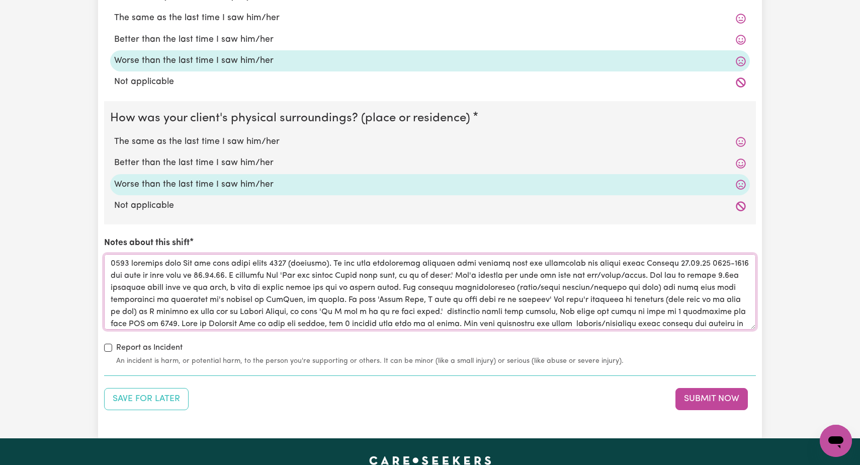
scroll to position [10, 0]
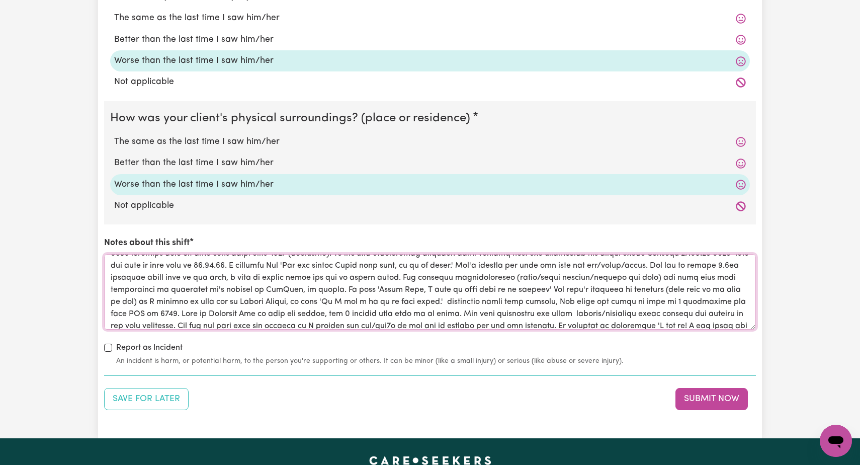
click at [422, 296] on textarea "Notes about this shift" at bounding box center [430, 291] width 652 height 75
click at [425, 298] on textarea "Notes about this shift" at bounding box center [430, 291] width 652 height 75
click at [425, 296] on textarea "Notes about this shift" at bounding box center [430, 291] width 652 height 75
click at [357, 299] on textarea "Notes about this shift" at bounding box center [430, 291] width 652 height 75
click at [369, 295] on textarea "Notes about this shift" at bounding box center [430, 291] width 652 height 75
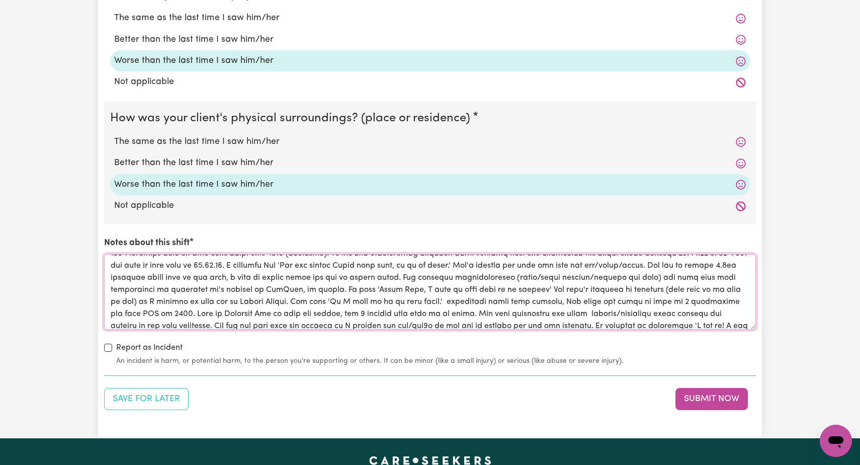
click at [512, 296] on textarea "Notes about this shift" at bounding box center [430, 291] width 652 height 75
click at [621, 296] on textarea "Notes about this shift" at bounding box center [430, 291] width 652 height 75
type textarea "0900 handover that [PERSON_NAME] has been awake since 0000 (midnight). He had b…"
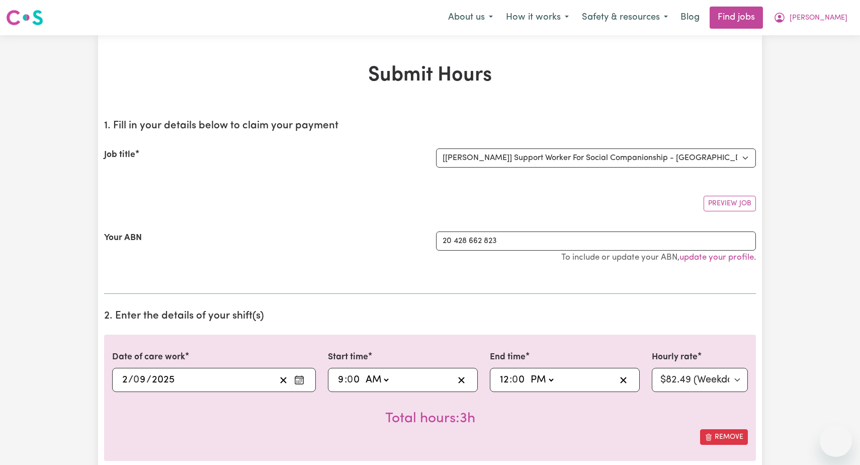
select select "12237"
select select "pm"
select select "82.49-Weekday"
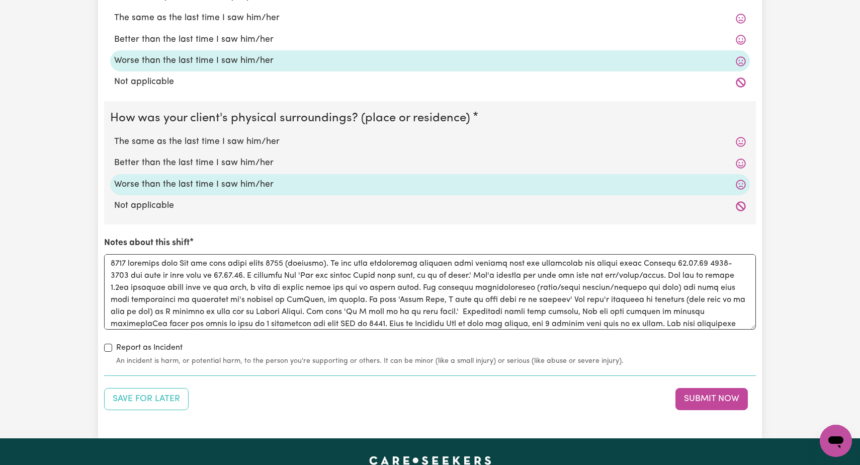
scroll to position [10, 0]
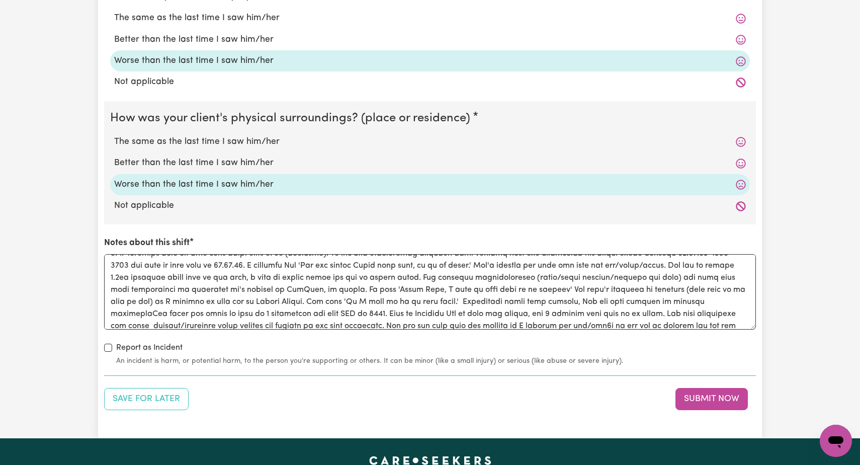
click at [118, 310] on textarea "Notes about this shift" at bounding box center [430, 291] width 652 height 75
click at [141, 309] on textarea "Notes about this shift" at bounding box center [430, 291] width 652 height 75
click at [219, 309] on textarea "Notes about this shift" at bounding box center [430, 291] width 652 height 75
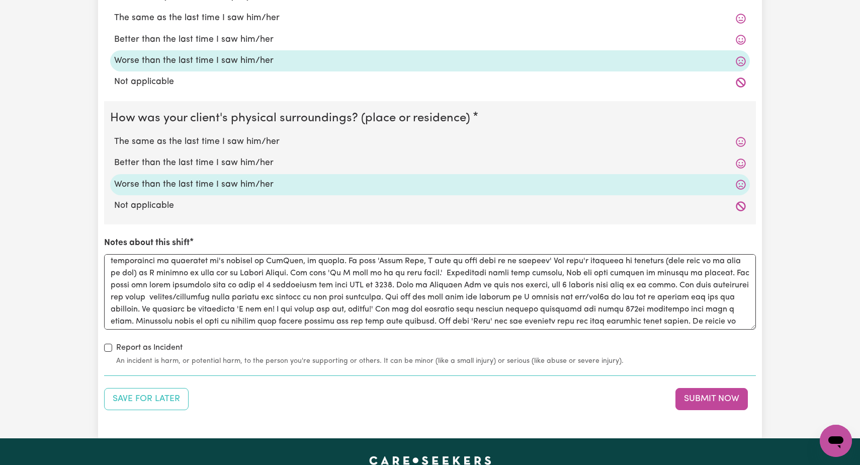
scroll to position [41, 0]
click at [629, 277] on textarea "Notes about this shift" at bounding box center [430, 291] width 652 height 75
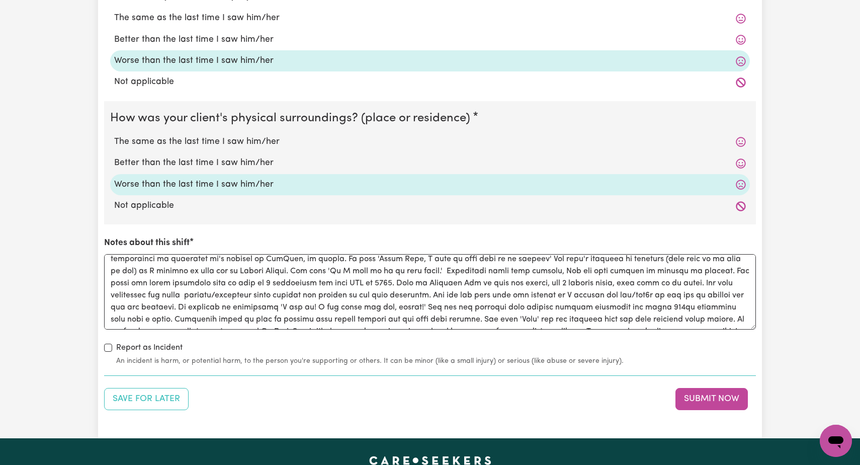
click at [223, 288] on textarea "Notes about this shift" at bounding box center [430, 291] width 652 height 75
click at [719, 292] on textarea "Notes about this shift" at bounding box center [430, 291] width 652 height 75
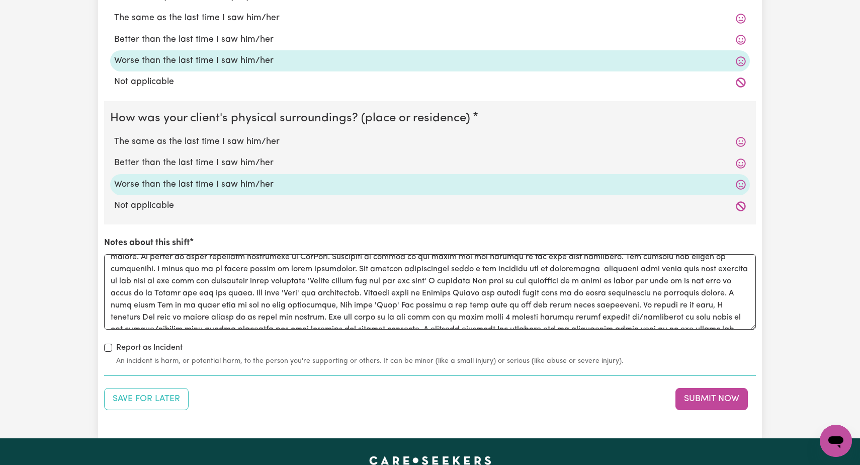
scroll to position [117, 0]
click at [240, 276] on textarea "Notes about this shift" at bounding box center [430, 291] width 652 height 75
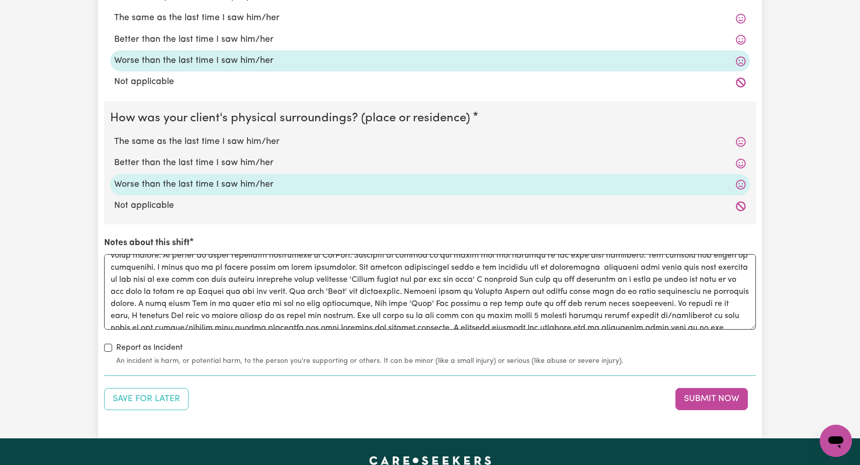
click at [249, 271] on textarea "Notes about this shift" at bounding box center [430, 291] width 652 height 75
click at [606, 272] on textarea "Notes about this shift" at bounding box center [430, 291] width 652 height 75
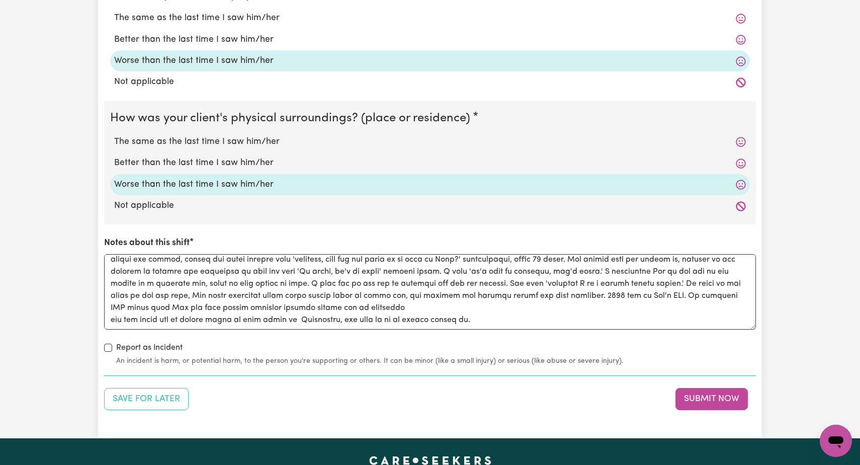
scroll to position [197, 0]
click at [111, 311] on textarea "Notes about this shift" at bounding box center [430, 291] width 652 height 75
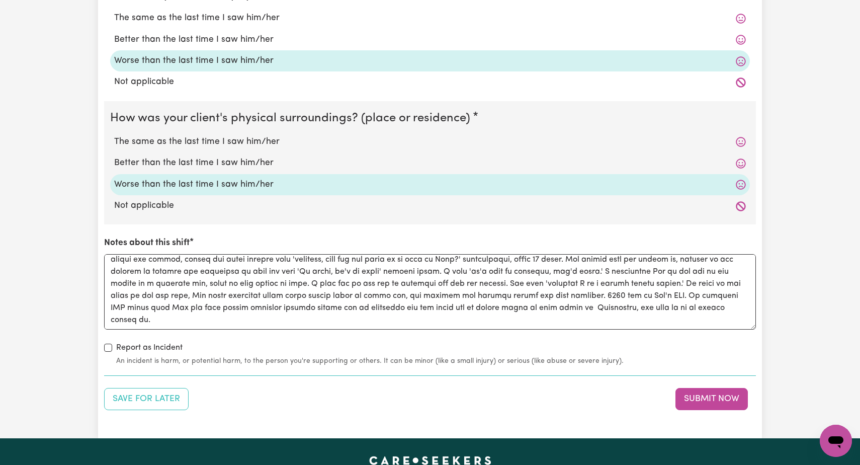
click at [176, 315] on textarea "Notes about this shift" at bounding box center [430, 291] width 652 height 75
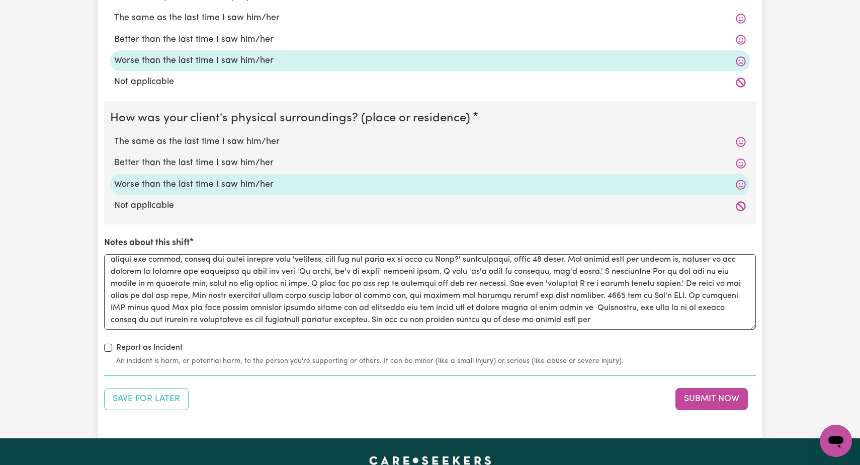
click at [490, 313] on textarea "Notes about this shift" at bounding box center [430, 291] width 652 height 75
click at [541, 313] on textarea "Notes about this shift" at bounding box center [430, 291] width 652 height 75
click at [630, 311] on textarea "Notes about this shift" at bounding box center [430, 291] width 652 height 75
click at [678, 315] on textarea "Notes about this shift" at bounding box center [430, 291] width 652 height 75
click at [733, 314] on textarea "Notes about this shift" at bounding box center [430, 291] width 652 height 75
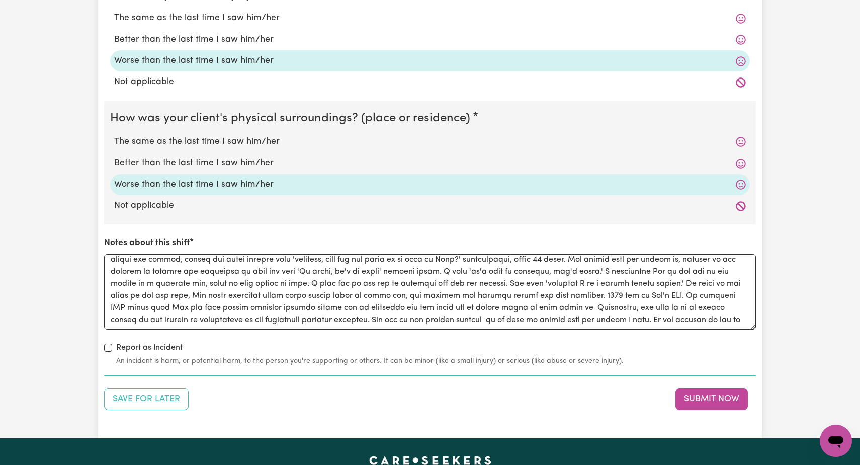
scroll to position [204, 0]
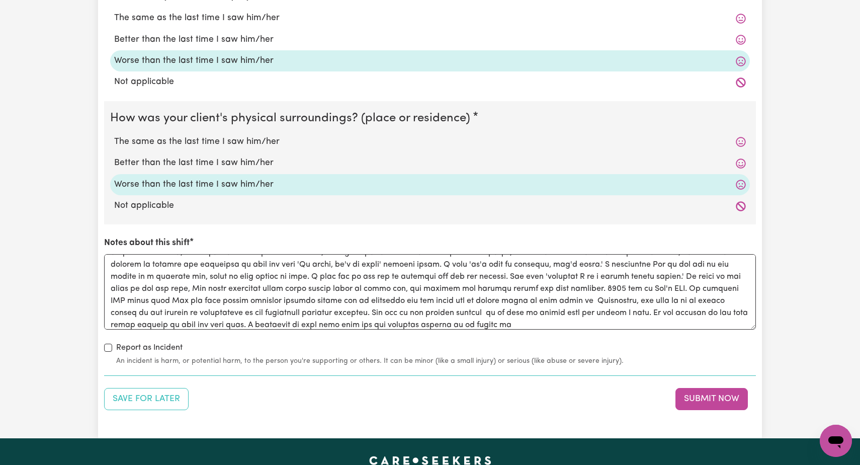
click at [475, 318] on textarea "Notes about this shift" at bounding box center [430, 291] width 652 height 75
click at [540, 318] on textarea "Notes about this shift" at bounding box center [430, 291] width 652 height 75
click at [597, 317] on textarea "Notes about this shift" at bounding box center [430, 291] width 652 height 75
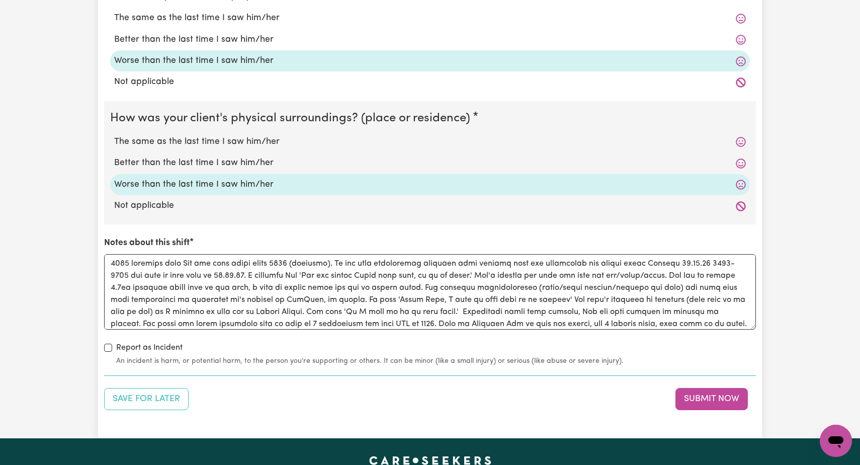
scroll to position [0, 0]
click at [379, 280] on textarea "Notes about this shift" at bounding box center [430, 291] width 652 height 75
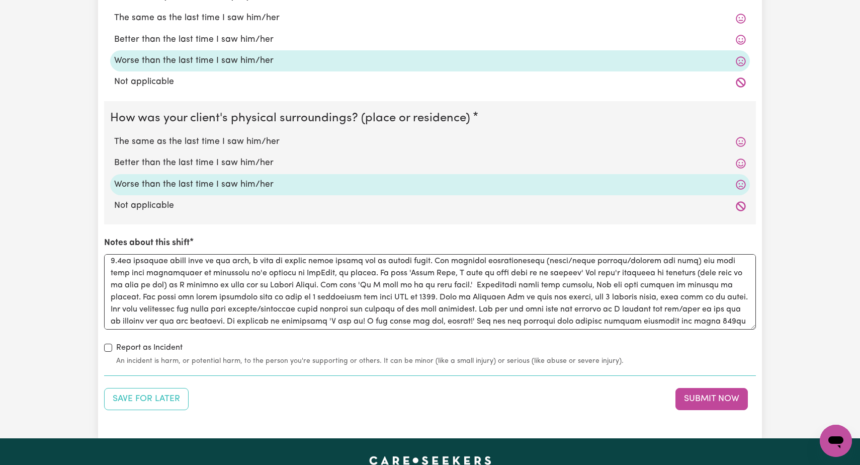
scroll to position [28, 0]
click at [205, 266] on textarea "Notes about this shift" at bounding box center [430, 291] width 652 height 75
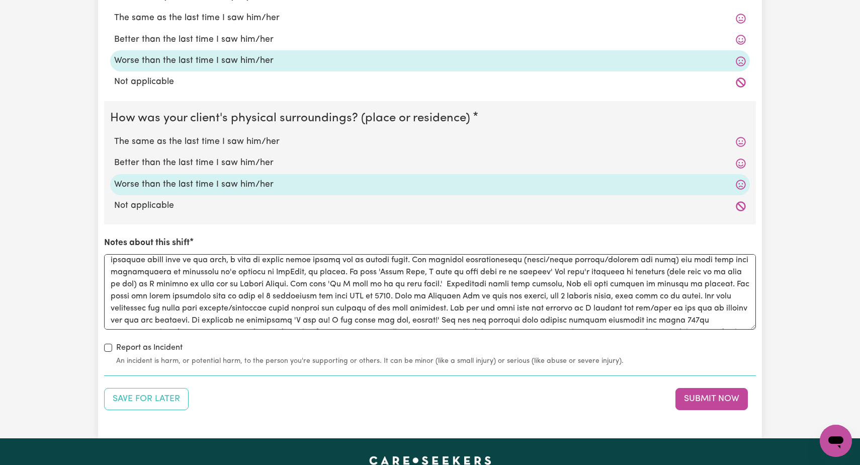
click at [413, 265] on textarea "Notes about this shift" at bounding box center [430, 291] width 652 height 75
click at [694, 292] on textarea "Notes about this shift" at bounding box center [430, 291] width 652 height 75
click at [482, 302] on textarea "Notes about this shift" at bounding box center [430, 291] width 652 height 75
click at [195, 301] on textarea "Notes about this shift" at bounding box center [430, 291] width 652 height 75
click at [723, 291] on textarea "Notes about this shift" at bounding box center [430, 291] width 652 height 75
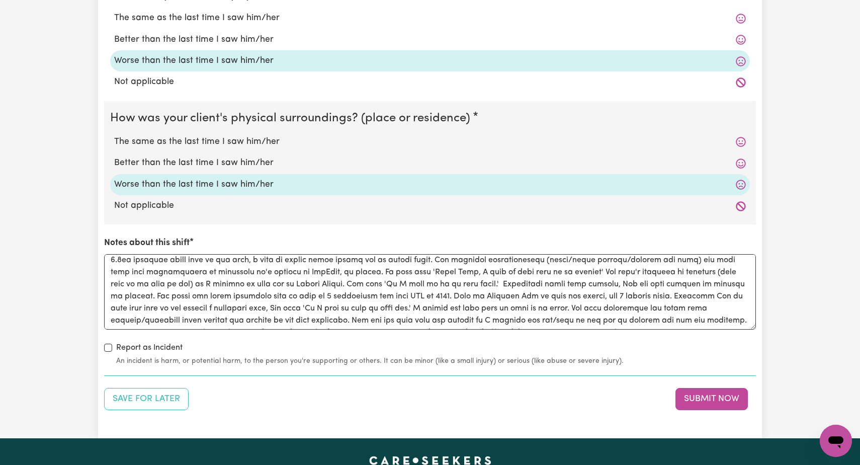
click at [618, 303] on textarea "Notes about this shift" at bounding box center [430, 291] width 652 height 75
click at [488, 315] on textarea "Notes about this shift" at bounding box center [430, 291] width 652 height 75
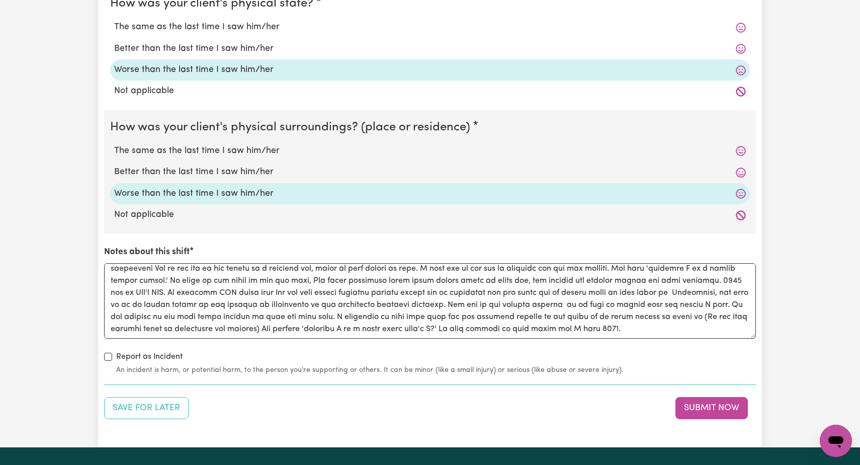
scroll to position [233, 0]
type textarea "0900 handover that [PERSON_NAME] has been awake since 0000 (midnight). He had b…"
click at [704, 399] on button "Submit Now" at bounding box center [711, 408] width 72 height 22
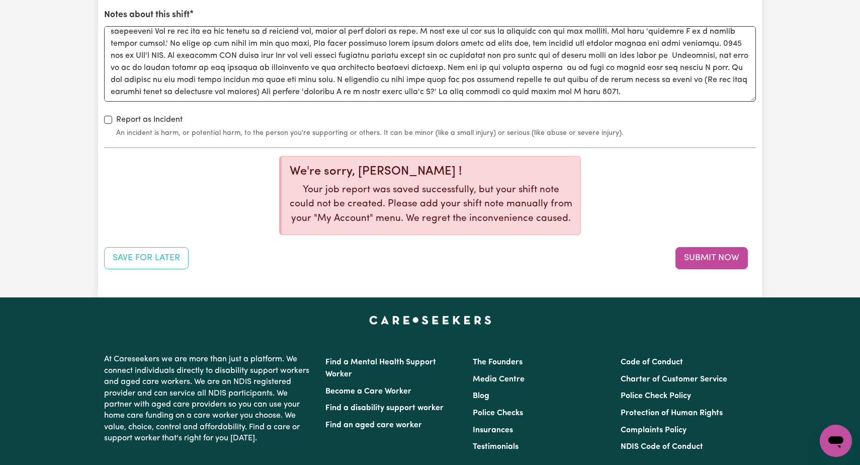
scroll to position [1152, 0]
